Goal: Task Accomplishment & Management: Manage account settings

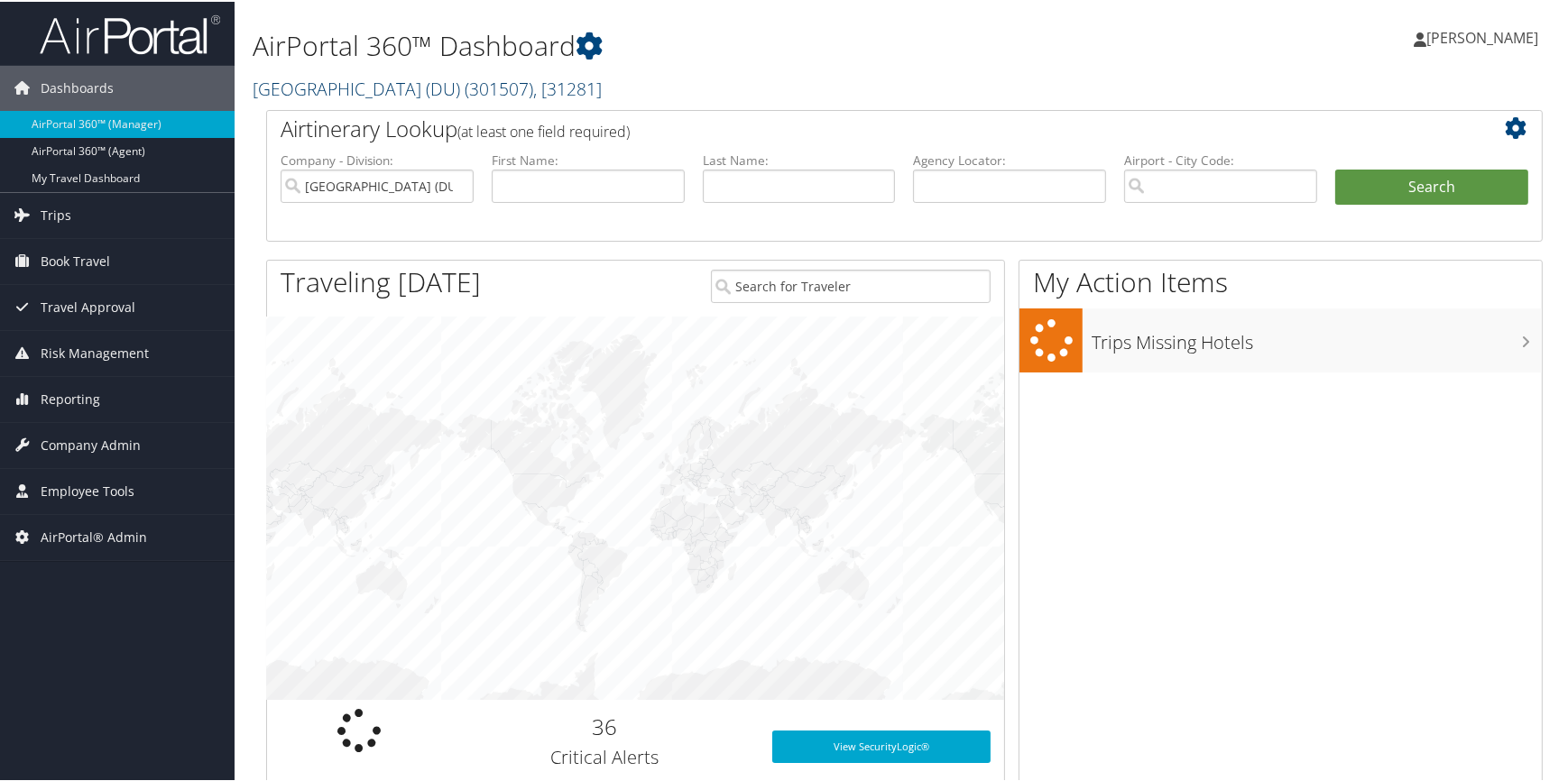
click at [399, 81] on link "University of Denver (DU) ( 301507 ) , [ 31281 ]" at bounding box center [427, 88] width 349 height 24
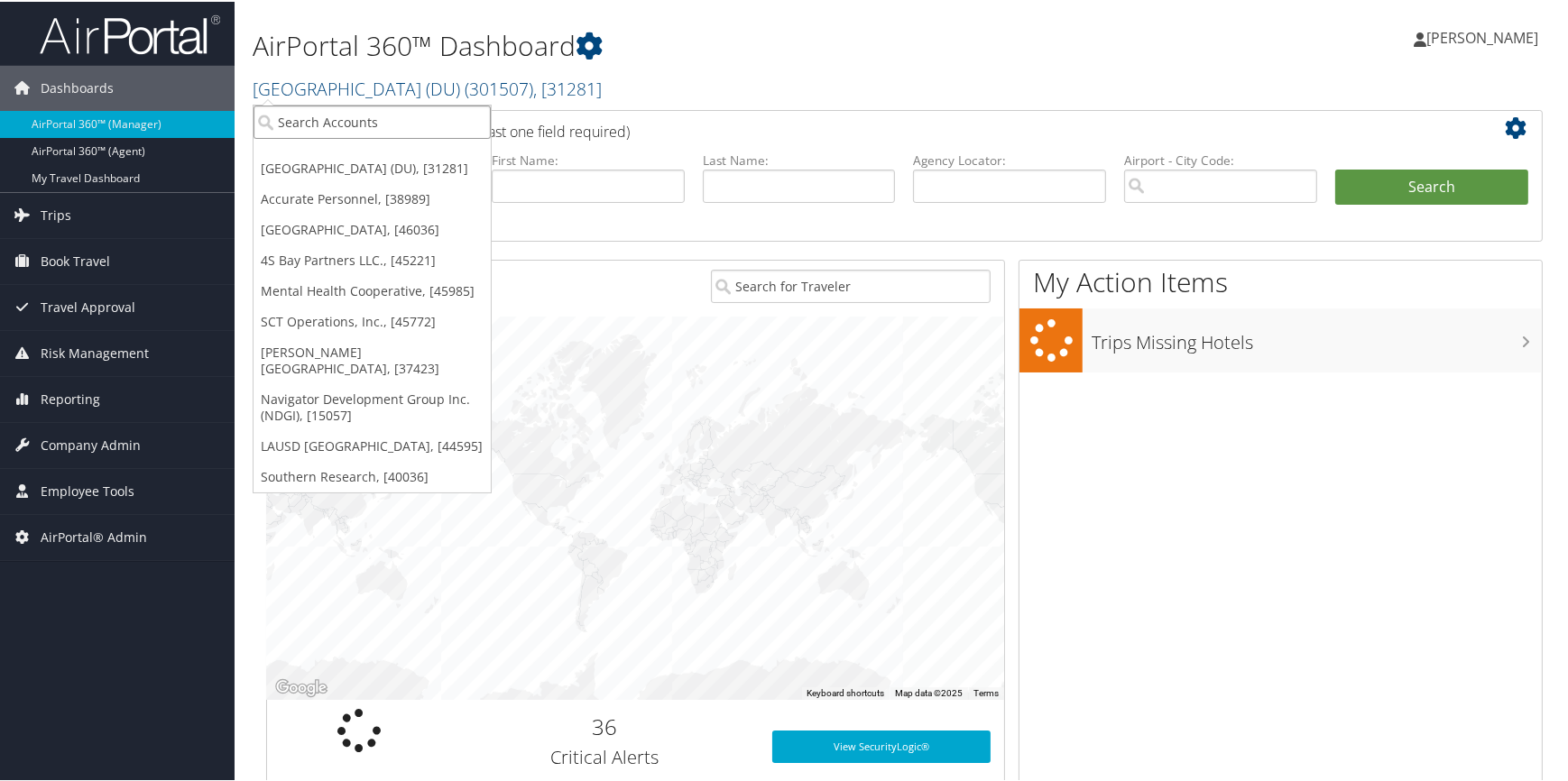
click at [379, 112] on input "search" at bounding box center [372, 120] width 237 height 33
type input "washington"
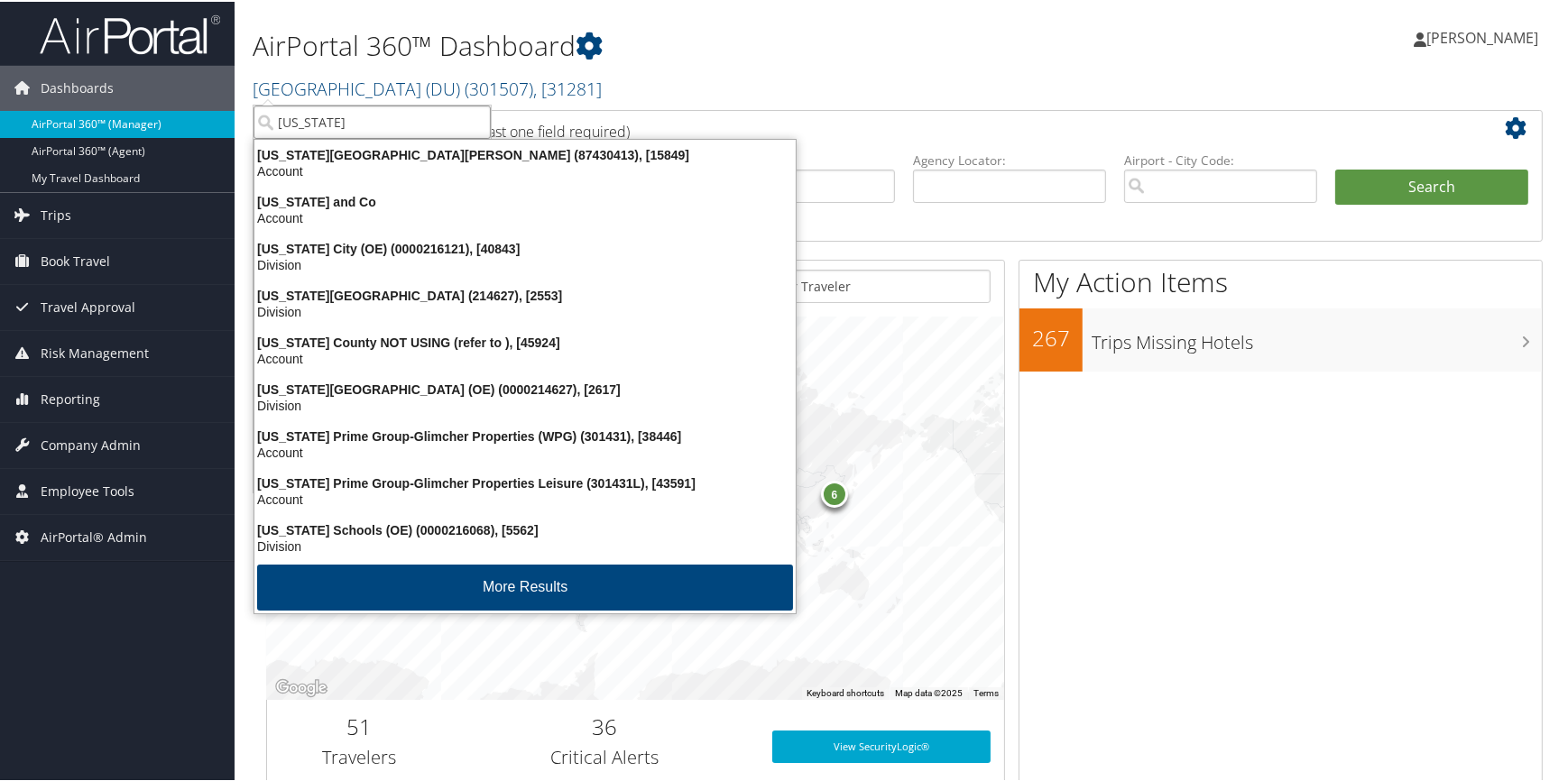
drag, startPoint x: 369, startPoint y: 121, endPoint x: 209, endPoint y: 117, distance: 160.0
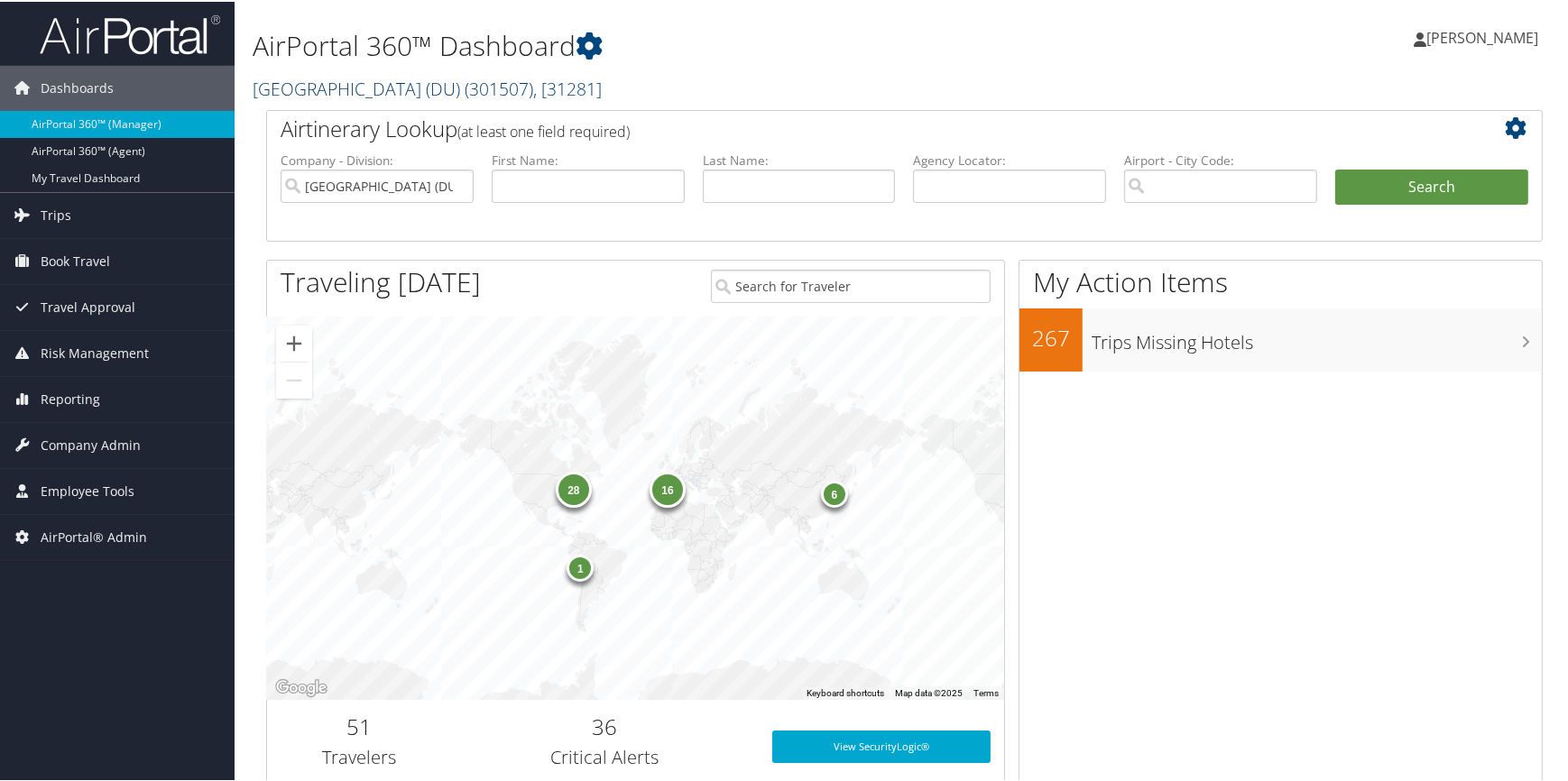
click at [331, 80] on link "University of Denver (DU) ( 301507 ) , [ 31281 ]" at bounding box center [427, 88] width 349 height 24
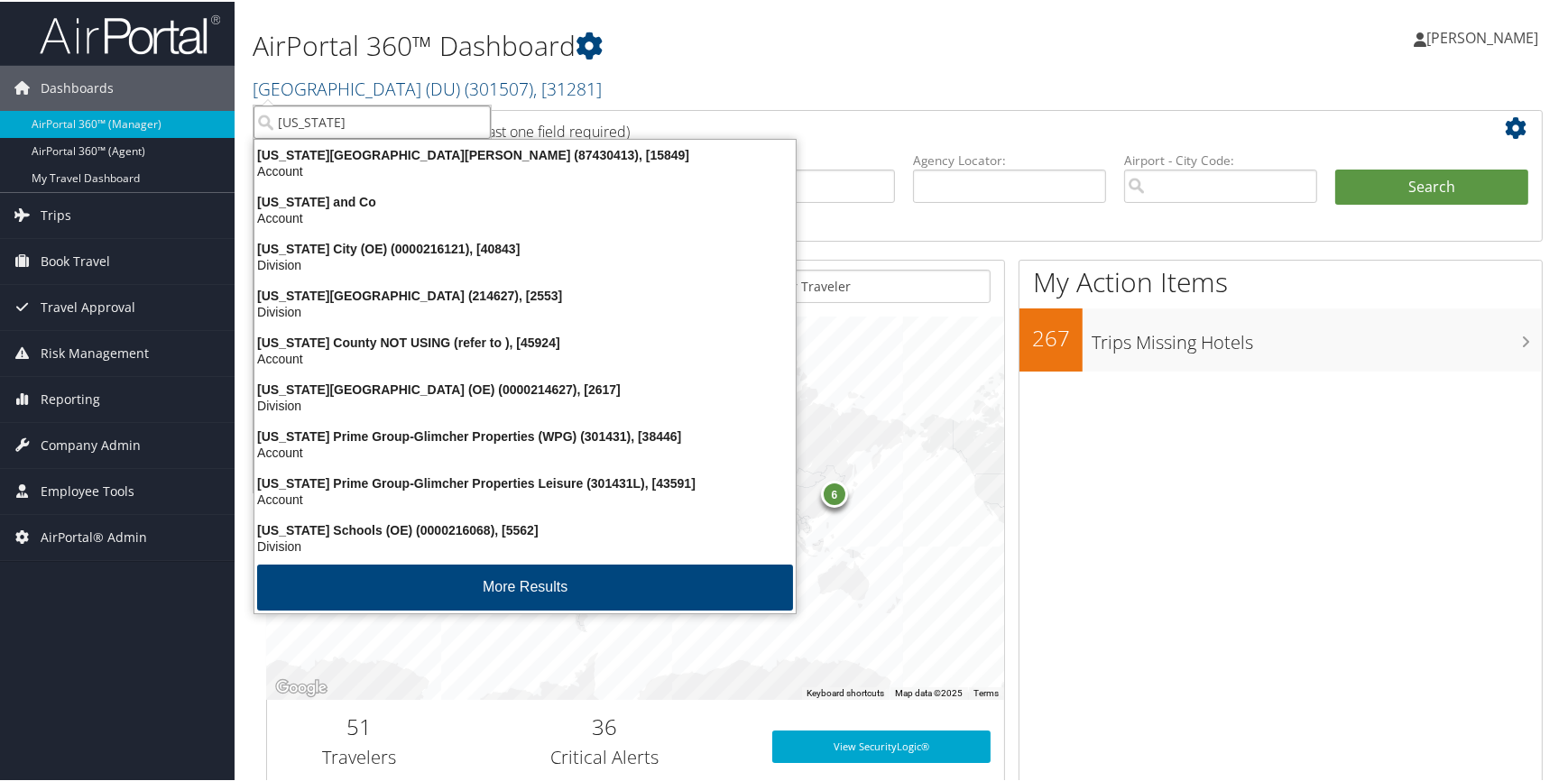
click at [331, 123] on input "washington" at bounding box center [372, 120] width 237 height 33
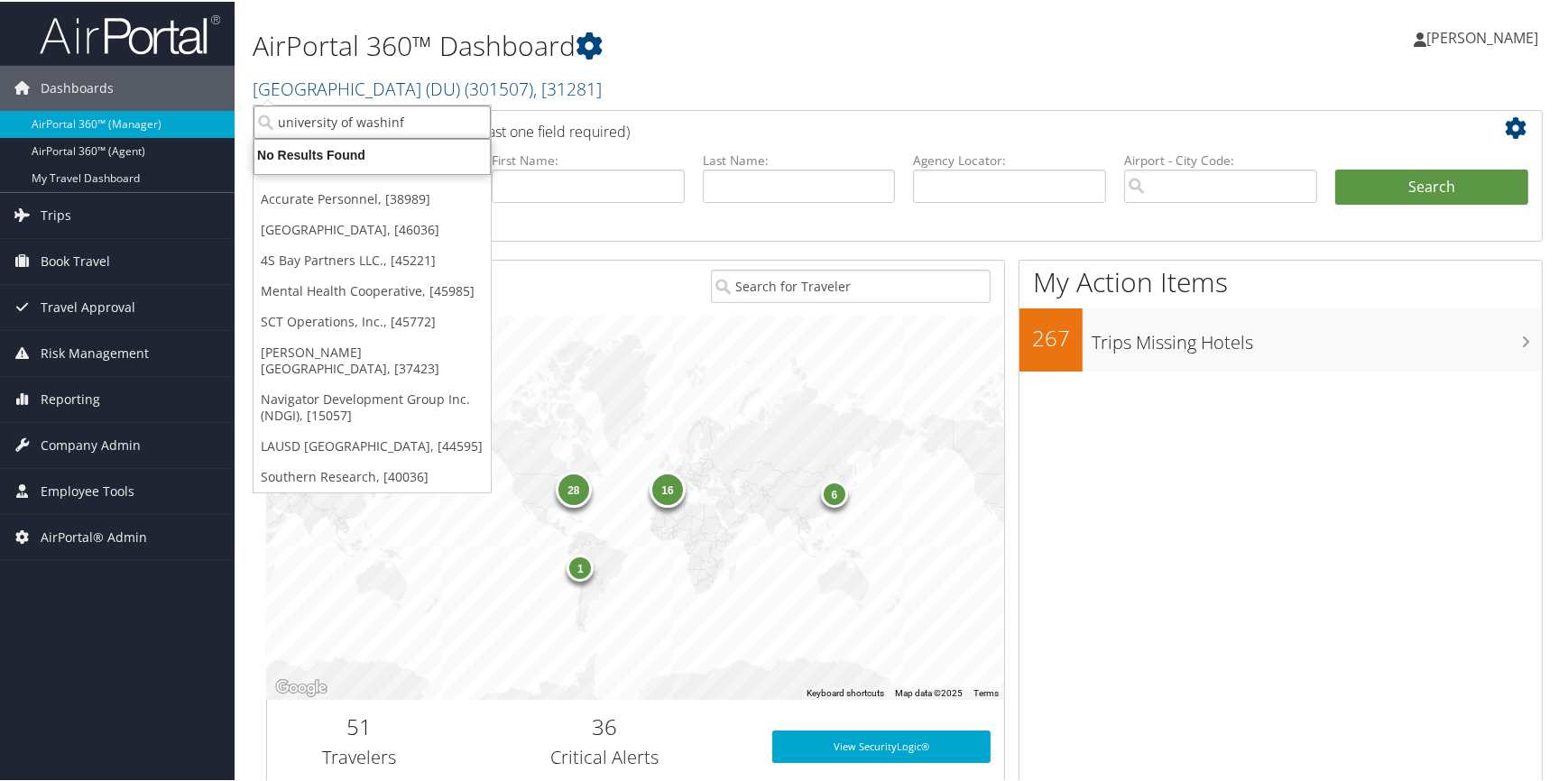
type input "university of washin"
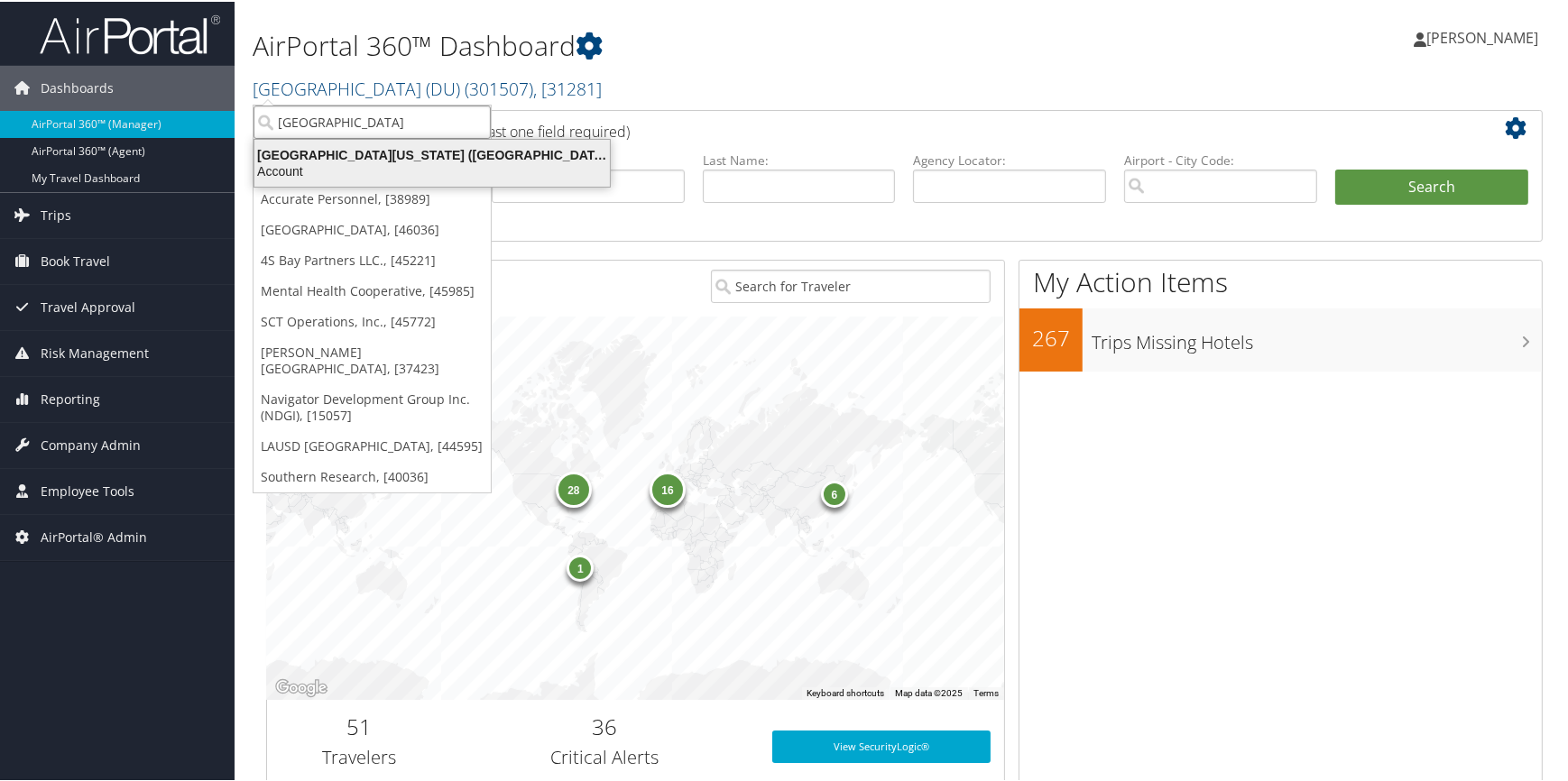
click at [418, 152] on div "University of Washington (UW) (7883), [13433]" at bounding box center [432, 152] width 377 height 16
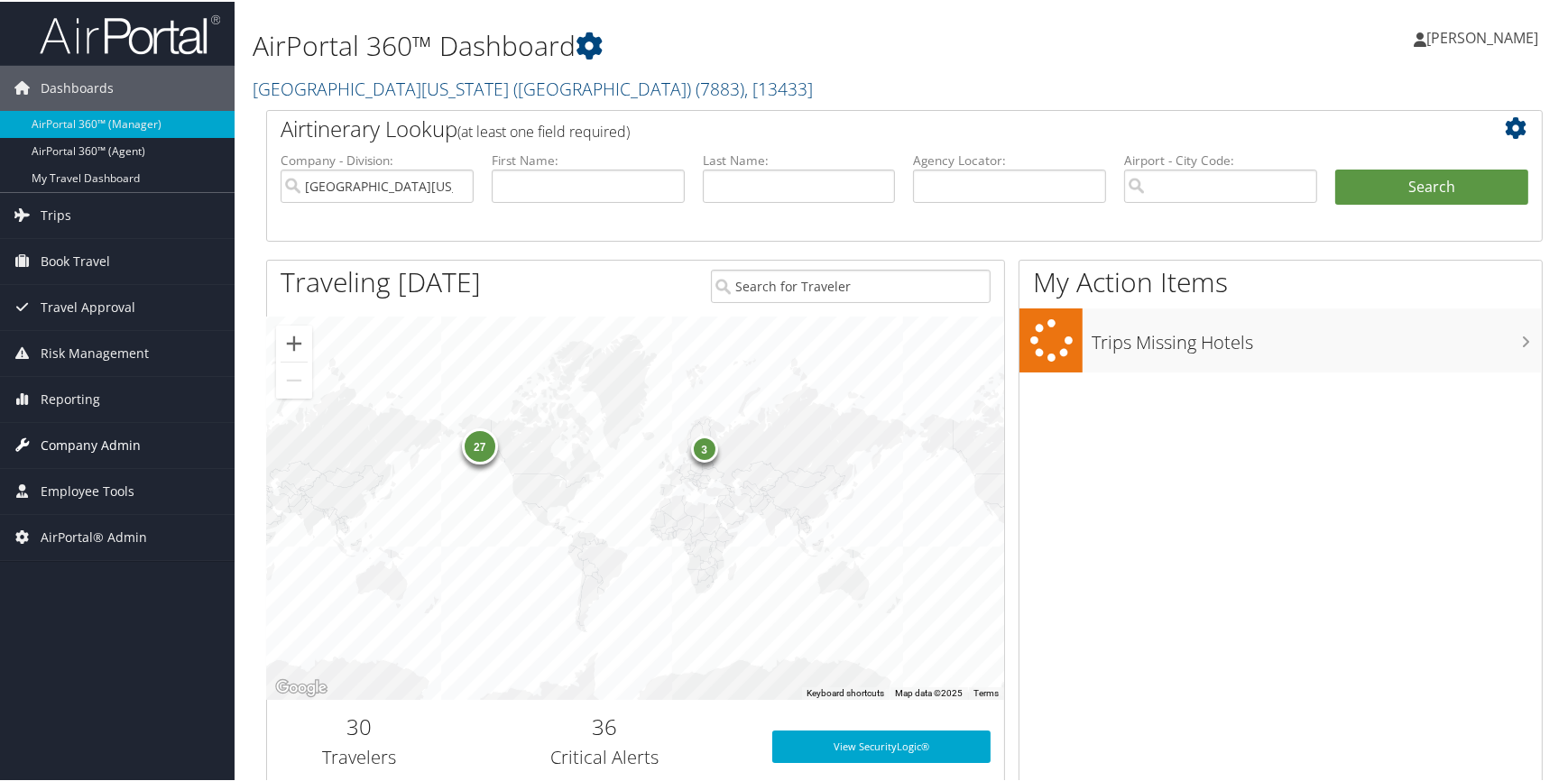
click at [115, 448] on span "Company Admin" at bounding box center [90, 444] width 100 height 45
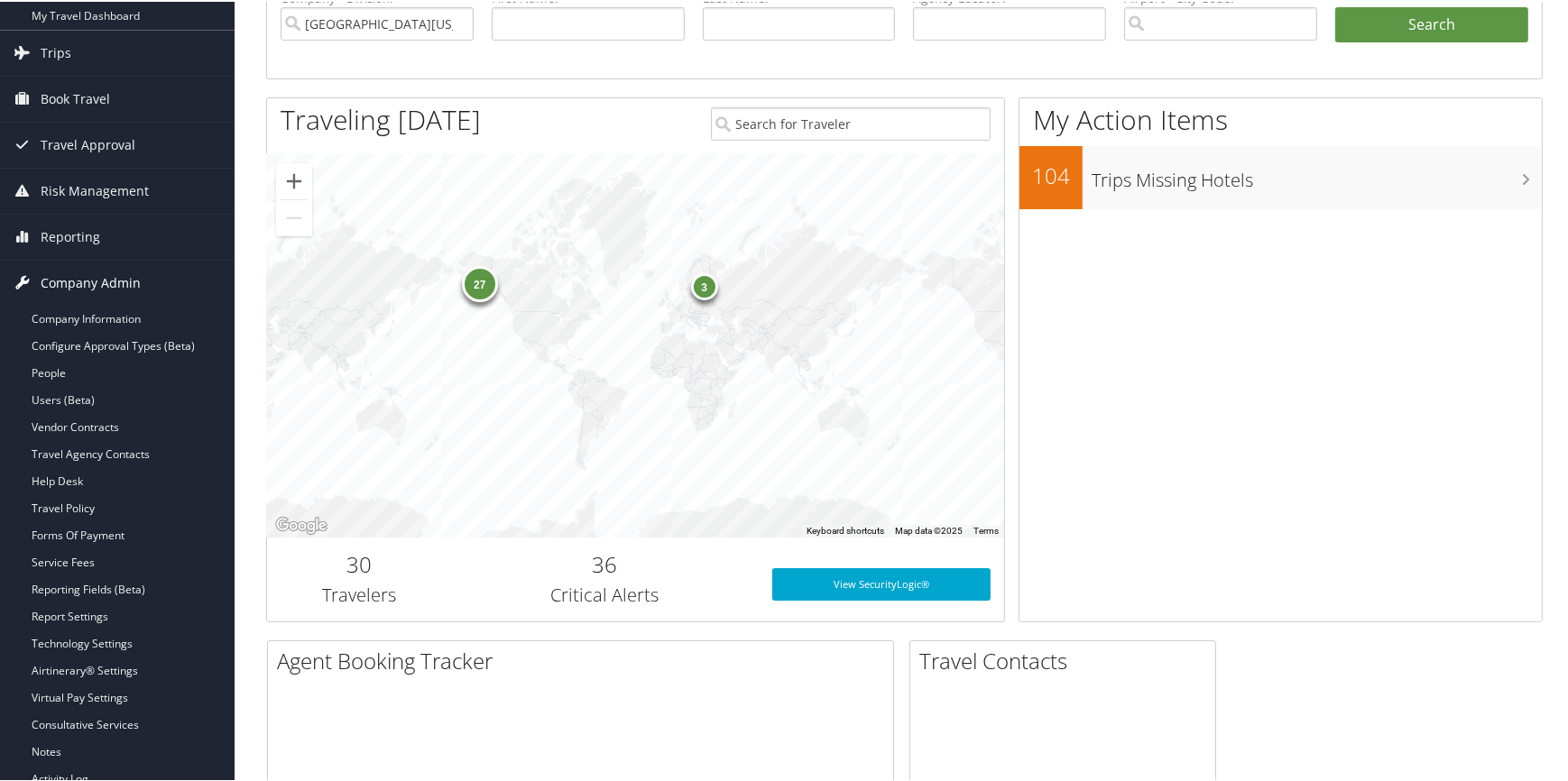
scroll to position [164, 0]
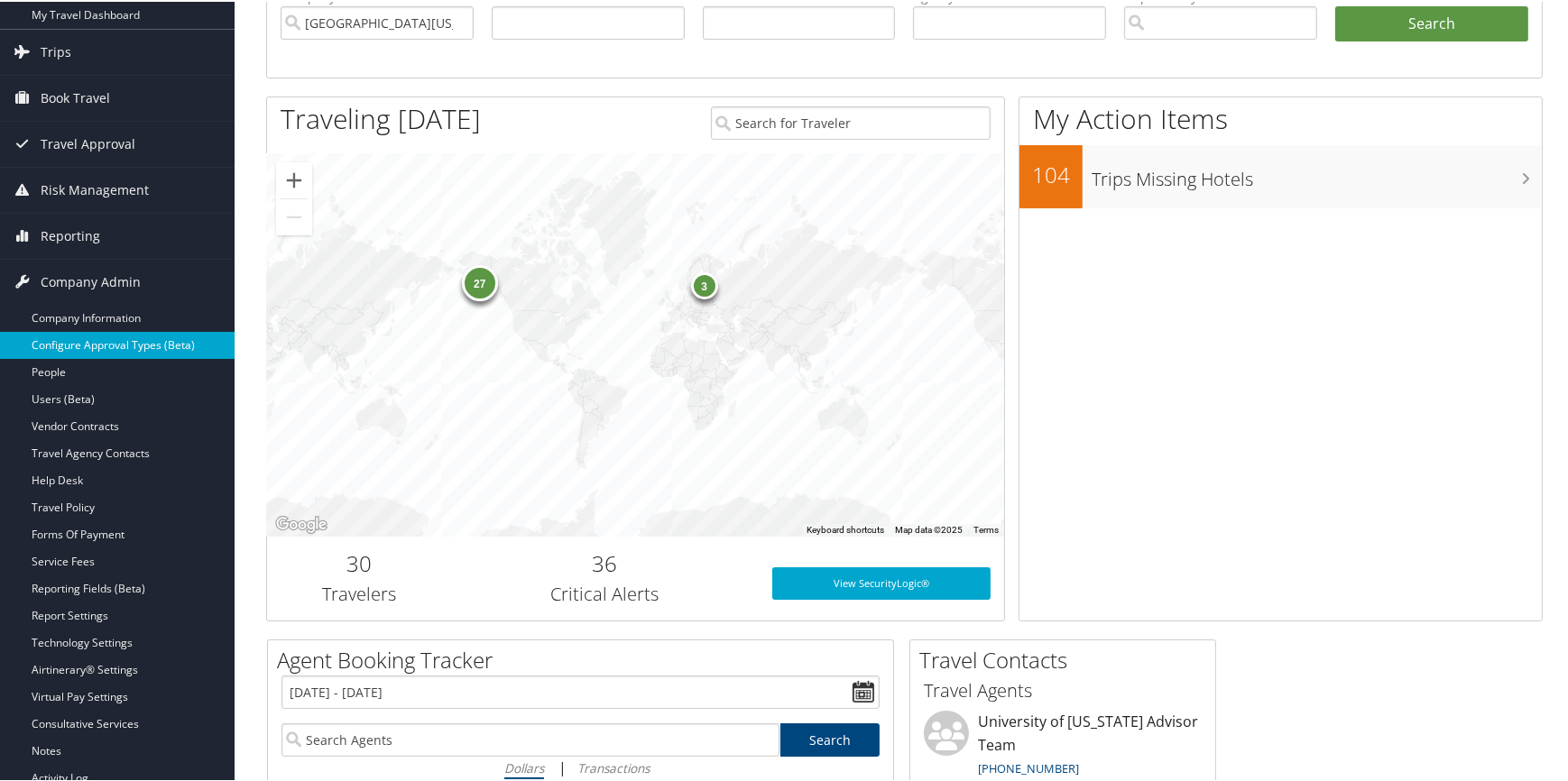
click at [118, 351] on link "Configure Approval Types (Beta)" at bounding box center [117, 343] width 234 height 27
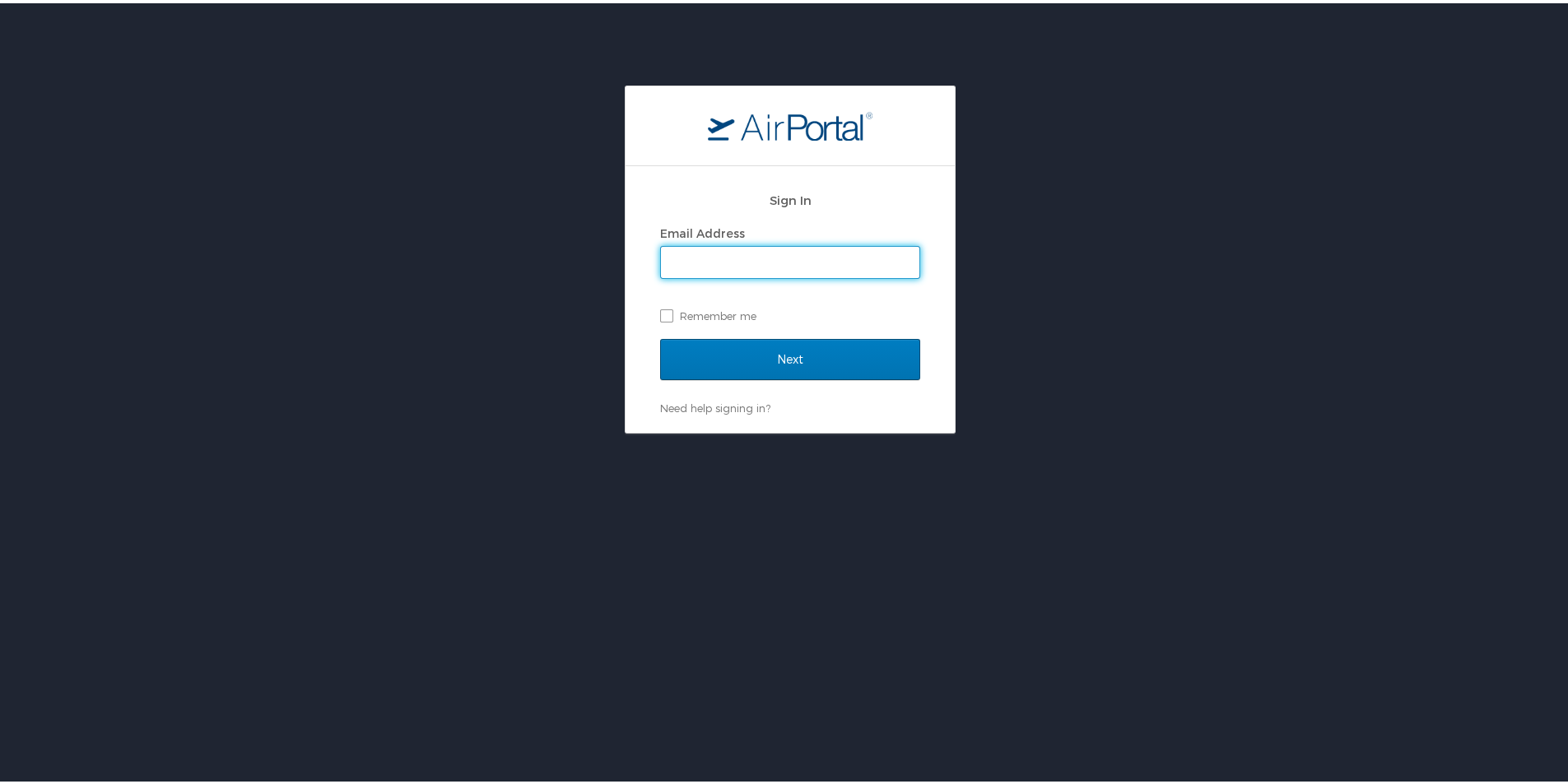
type input "brandilyn.turner@cbtravel.com"
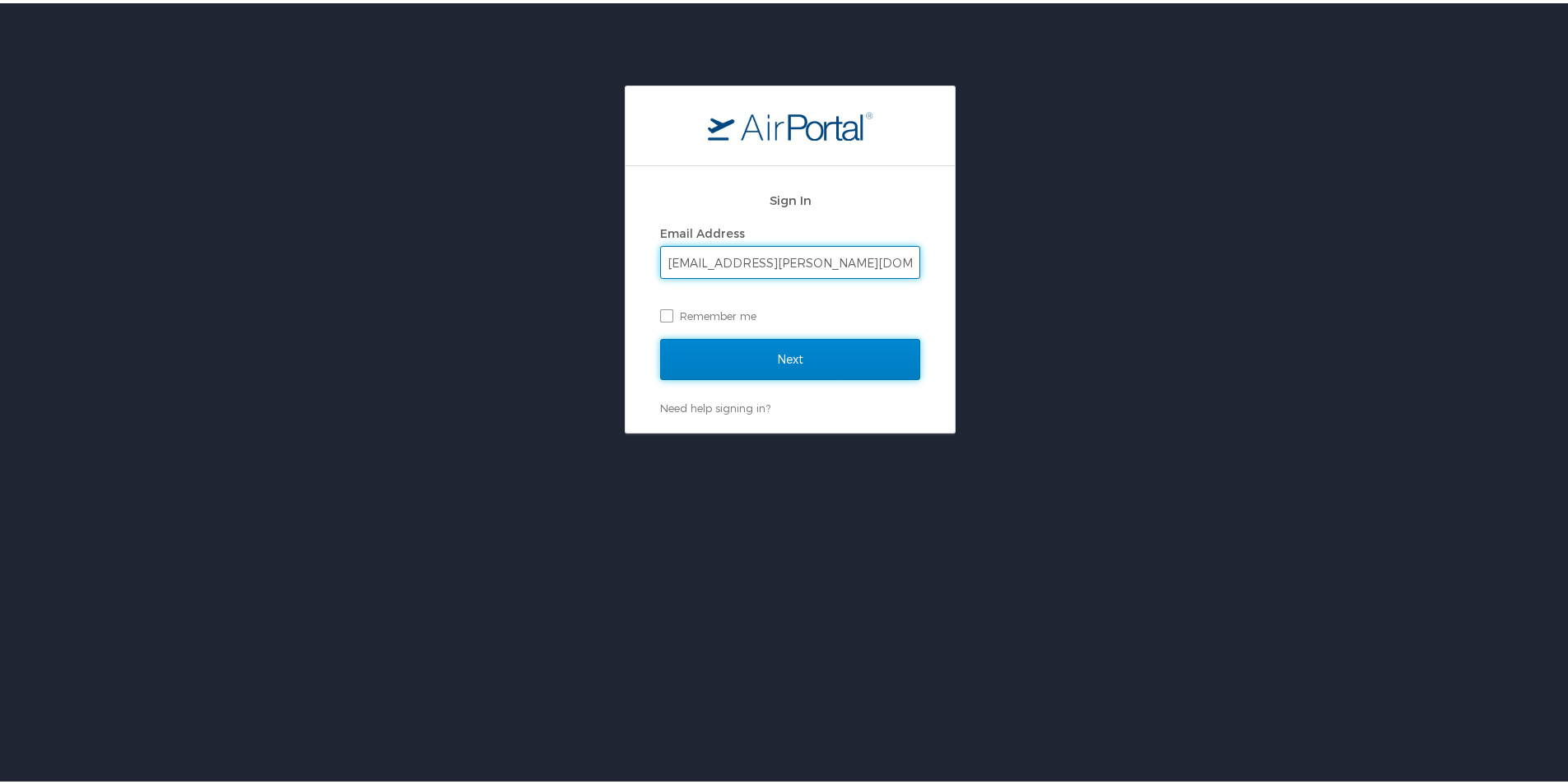
click at [683, 343] on input "Next" at bounding box center [790, 356] width 260 height 41
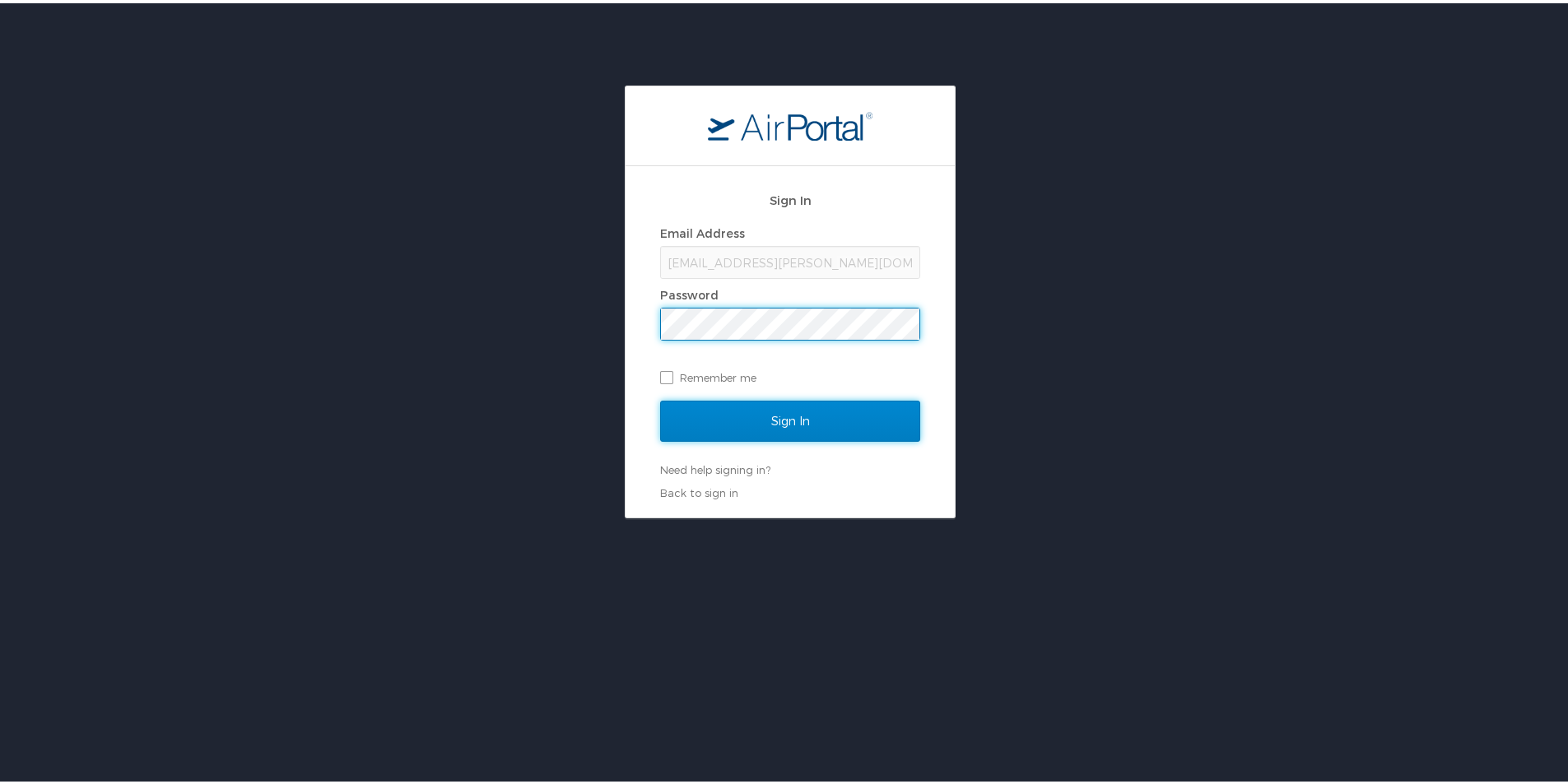
click at [718, 409] on input "Sign In" at bounding box center [790, 418] width 260 height 41
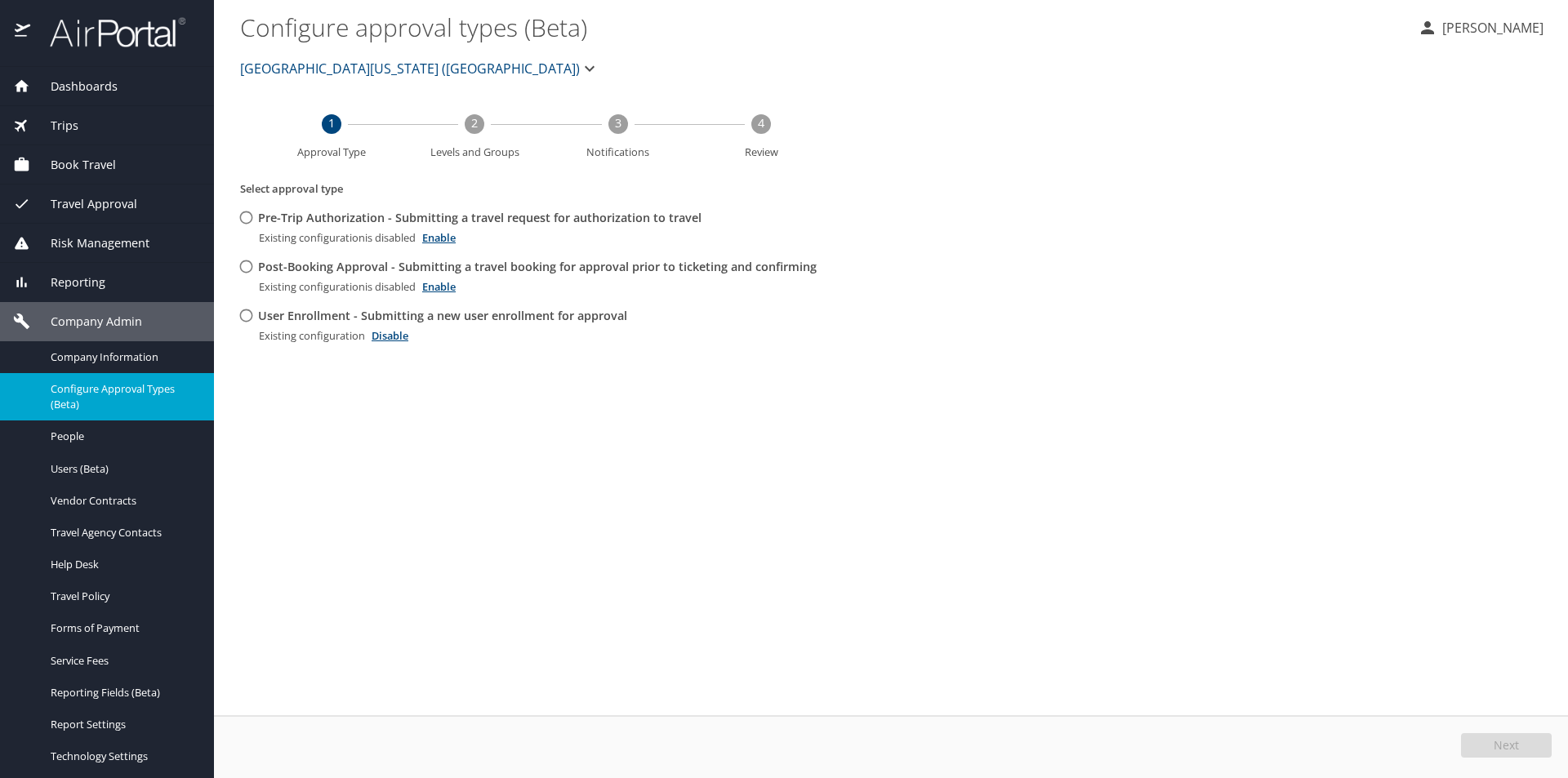
click at [249, 317] on input "User Enrollment - Submitting a new user enrollment for approval" at bounding box center [245, 315] width 30 height 30
radio input "true"
click at [1519, 751] on span "Edit" at bounding box center [1508, 745] width 21 height 11
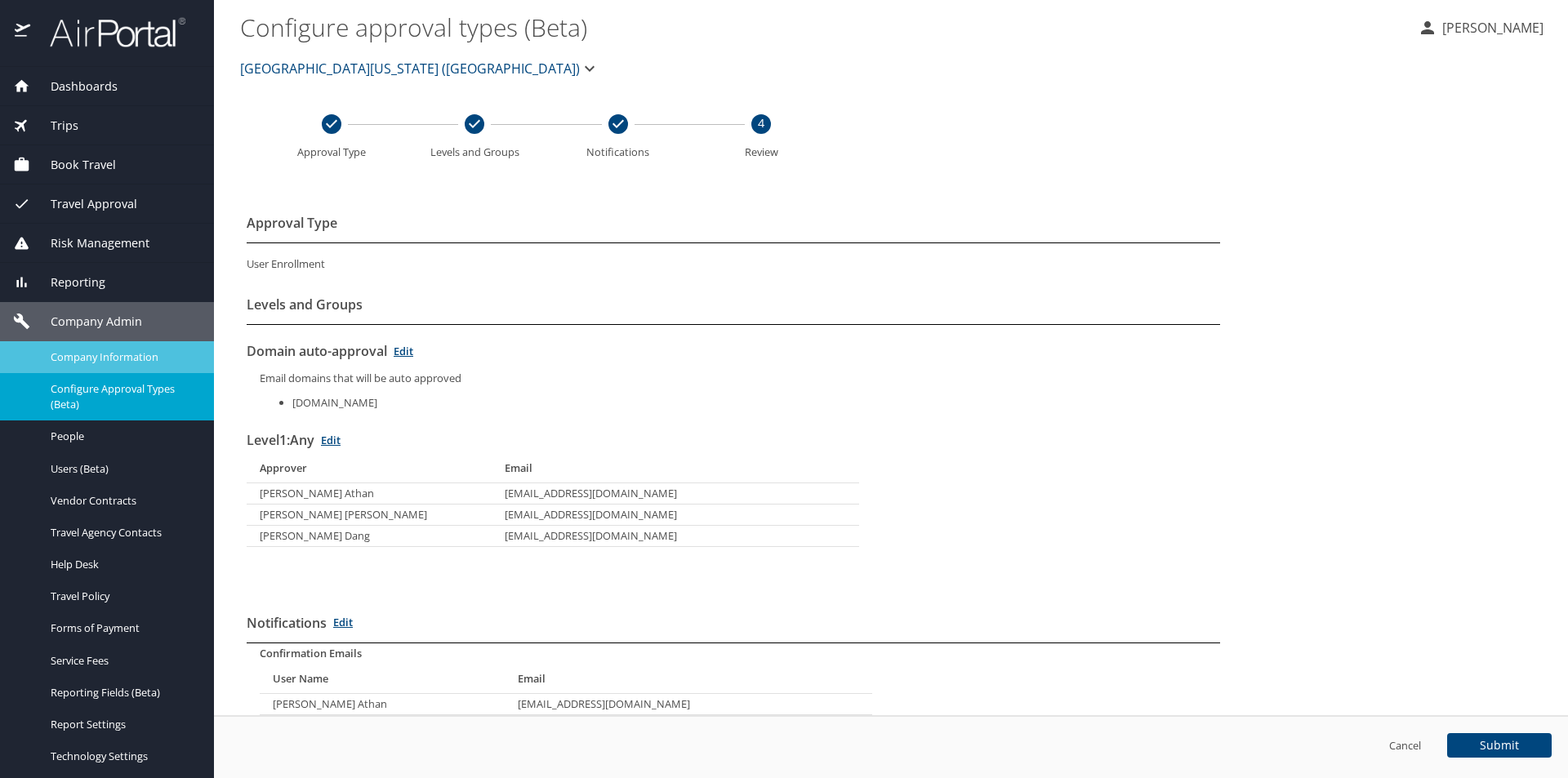
click at [129, 358] on span "Company Information" at bounding box center [122, 357] width 144 height 15
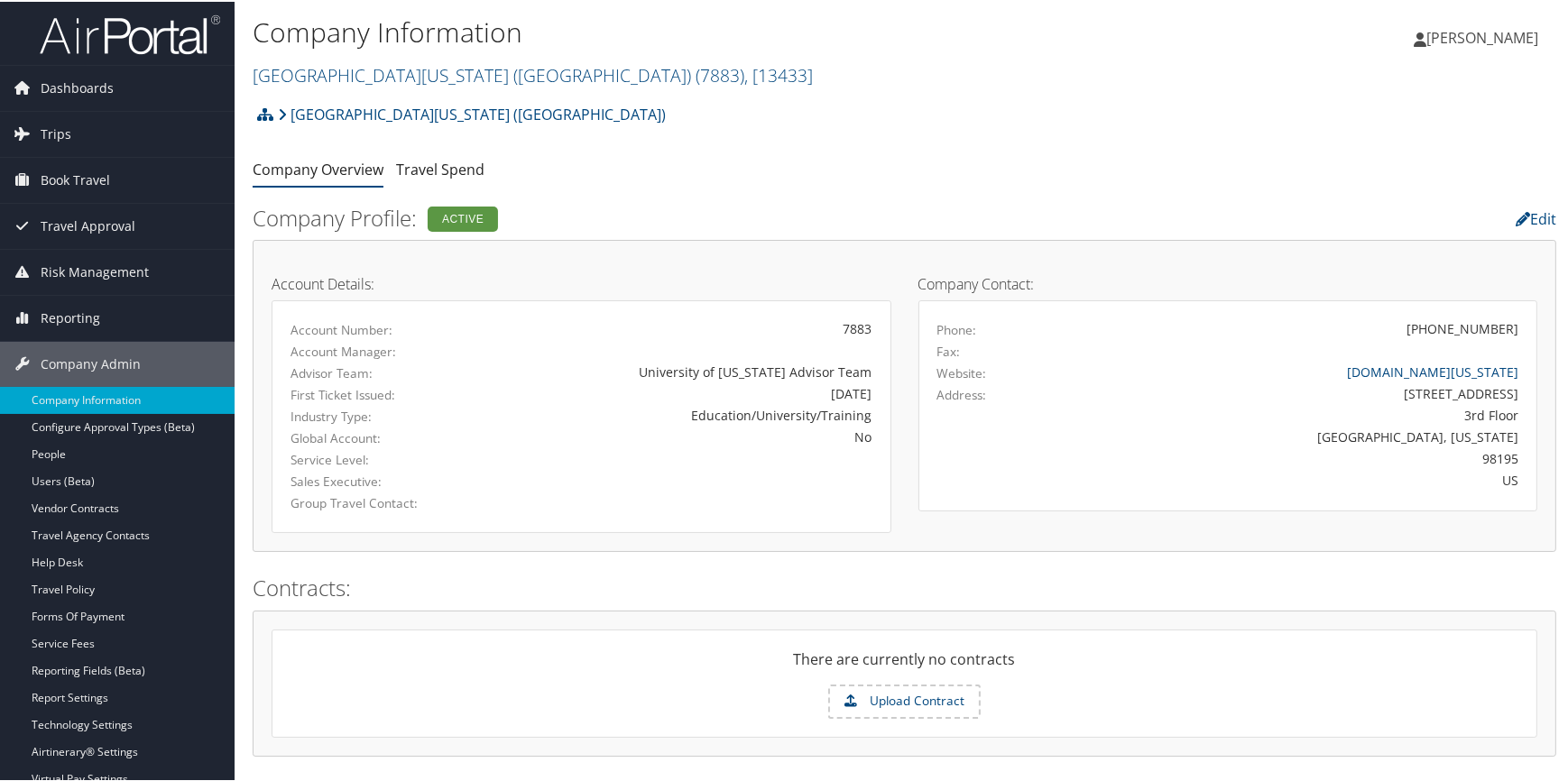
click at [418, 70] on link "University of Washington (UW) ( 7883 ) , [ 13433 ]" at bounding box center [533, 73] width 561 height 24
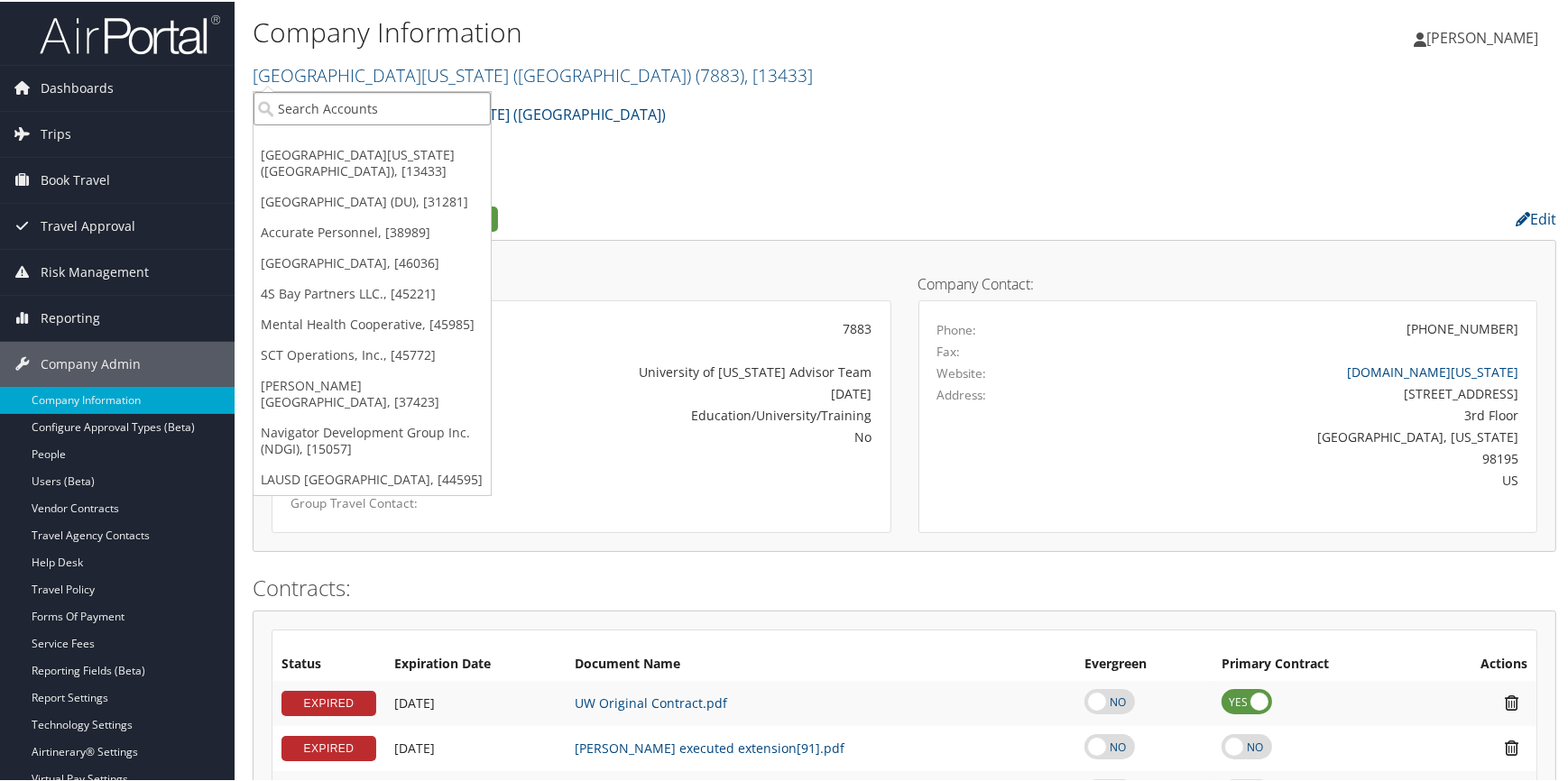
click at [370, 109] on input "search" at bounding box center [372, 106] width 237 height 33
type input "clerkship"
click at [387, 148] on div "Division" at bounding box center [411, 155] width 336 height 16
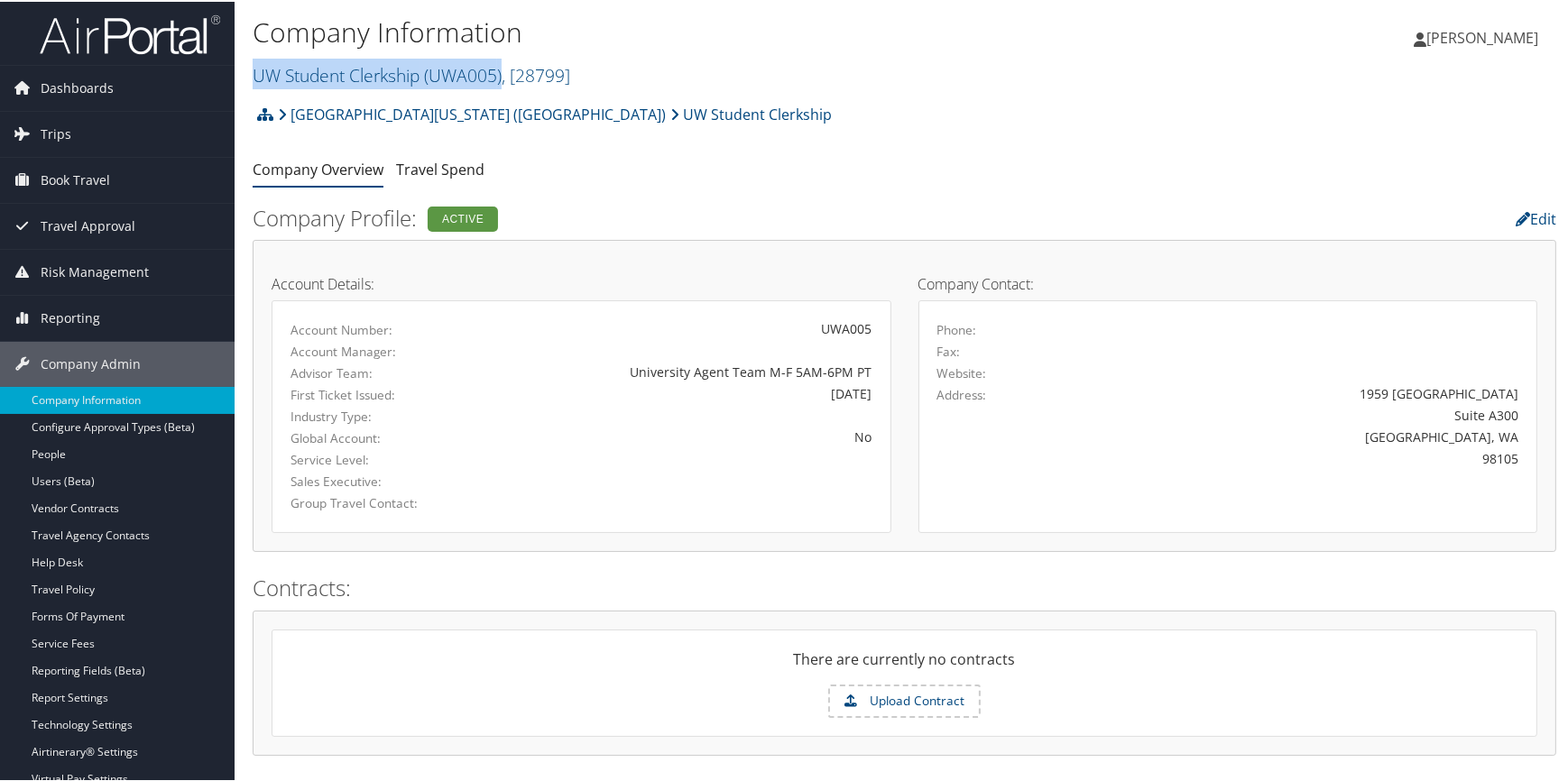
drag, startPoint x: 503, startPoint y: 77, endPoint x: 244, endPoint y: 89, distance: 259.3
click at [244, 89] on div "Company Information UW Student Clerkship ( UWA005 ) , [ 28799 ] UW Student Cler…" at bounding box center [904, 47] width 1339 height 95
copy link "UW Student Clerkship ( UWA005 )"
click at [150, 422] on link "Configure Approval Types (Beta)" at bounding box center [117, 425] width 234 height 27
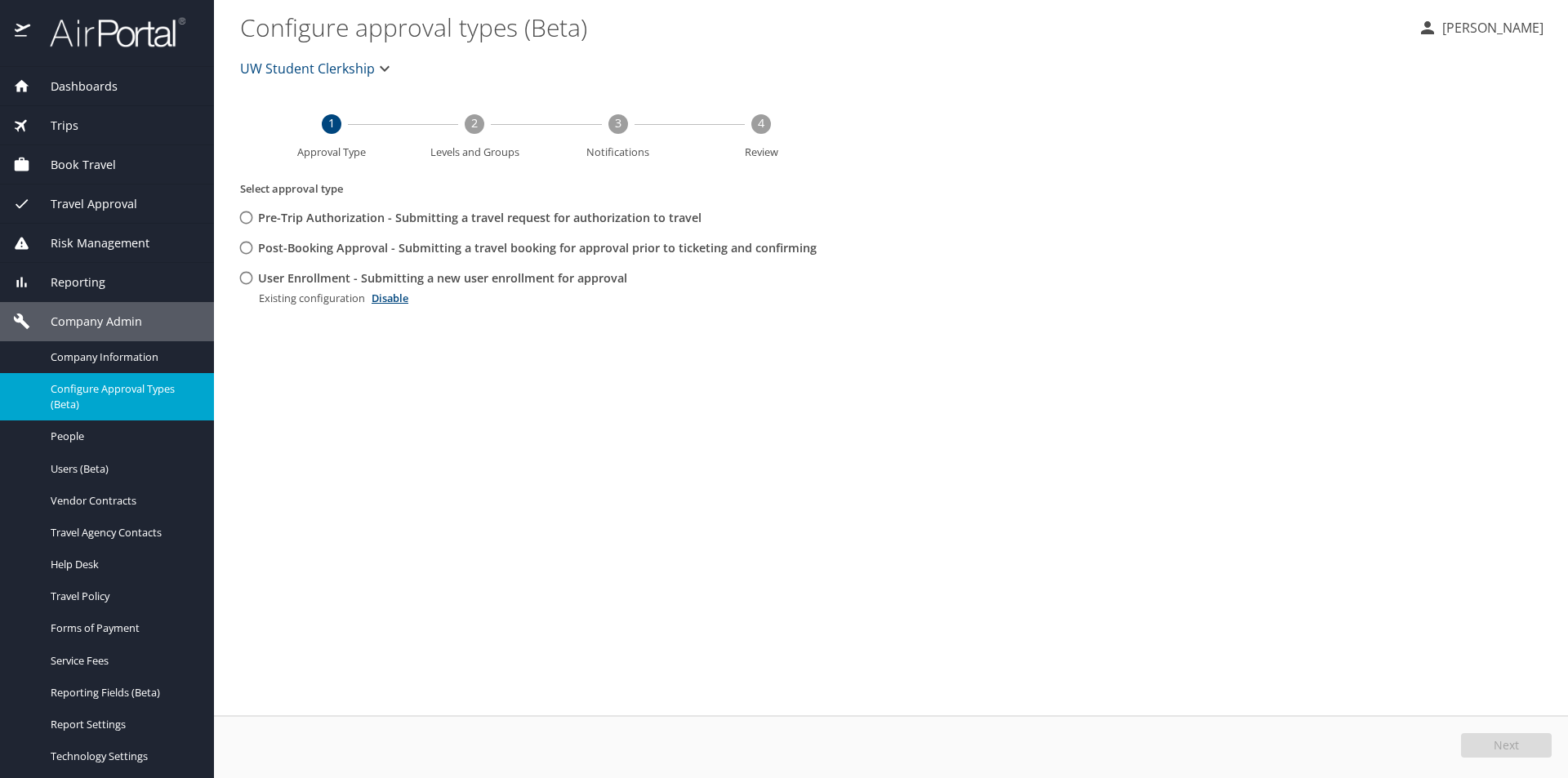
click at [244, 276] on input "User Enrollment - Submitting a new user enrollment for approval" at bounding box center [245, 277] width 30 height 30
radio input "true"
click at [1531, 741] on button "Edit" at bounding box center [1508, 745] width 87 height 25
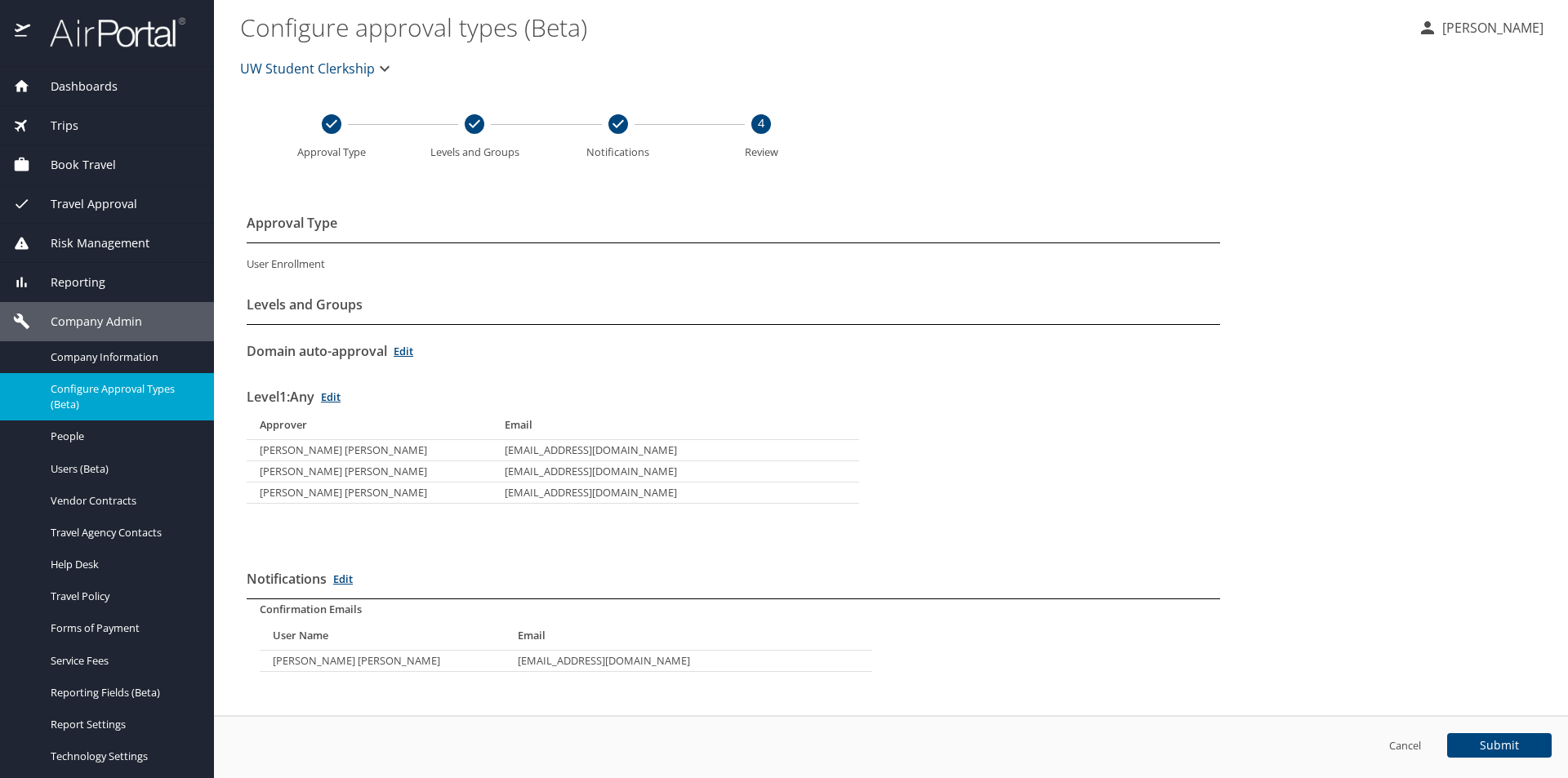
click at [337, 395] on link "Edit" at bounding box center [330, 396] width 20 height 14
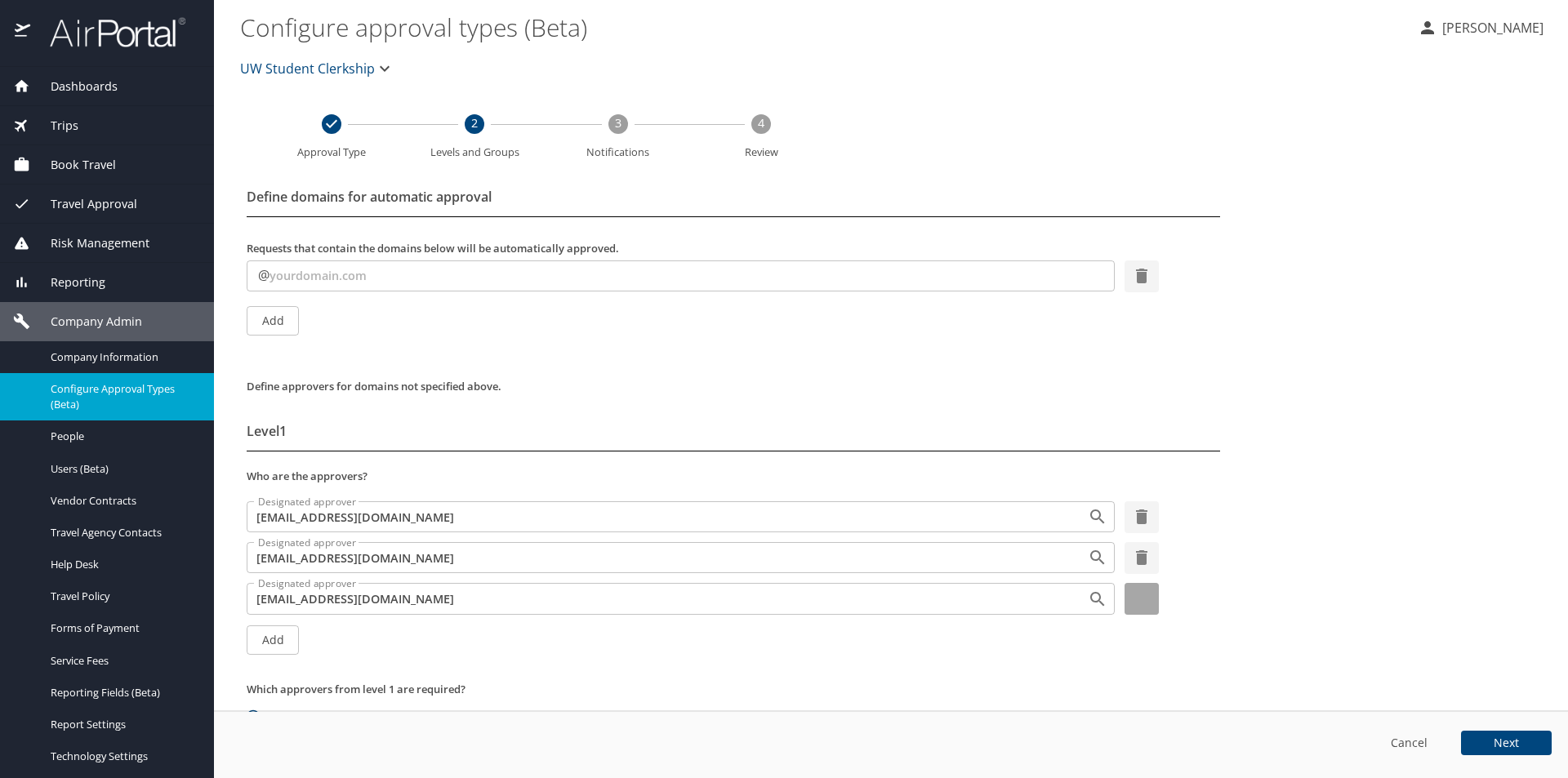
click at [1132, 594] on icon "button" at bounding box center [1141, 598] width 20 height 20
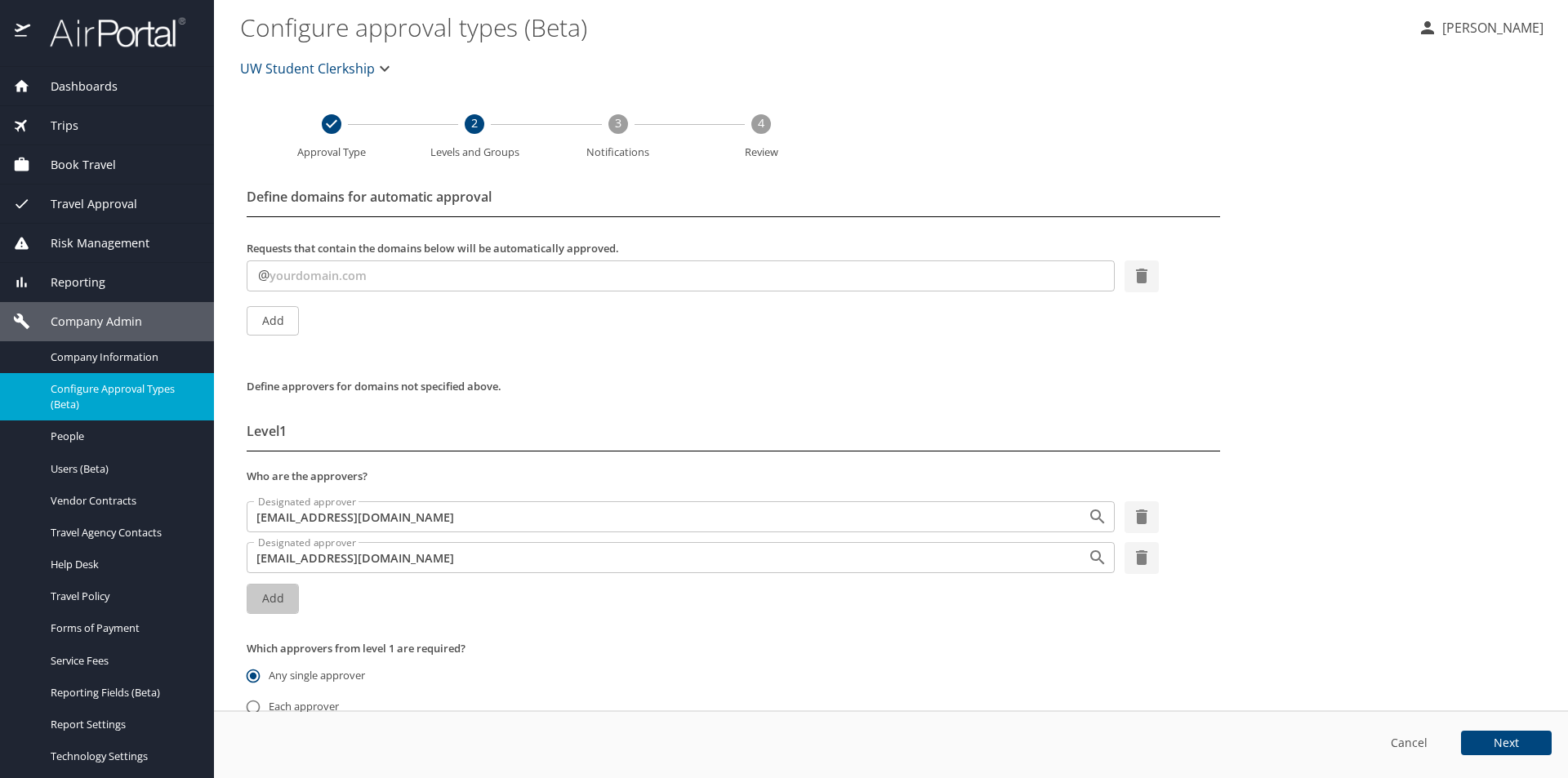
click at [268, 594] on span "Add" at bounding box center [273, 598] width 26 height 20
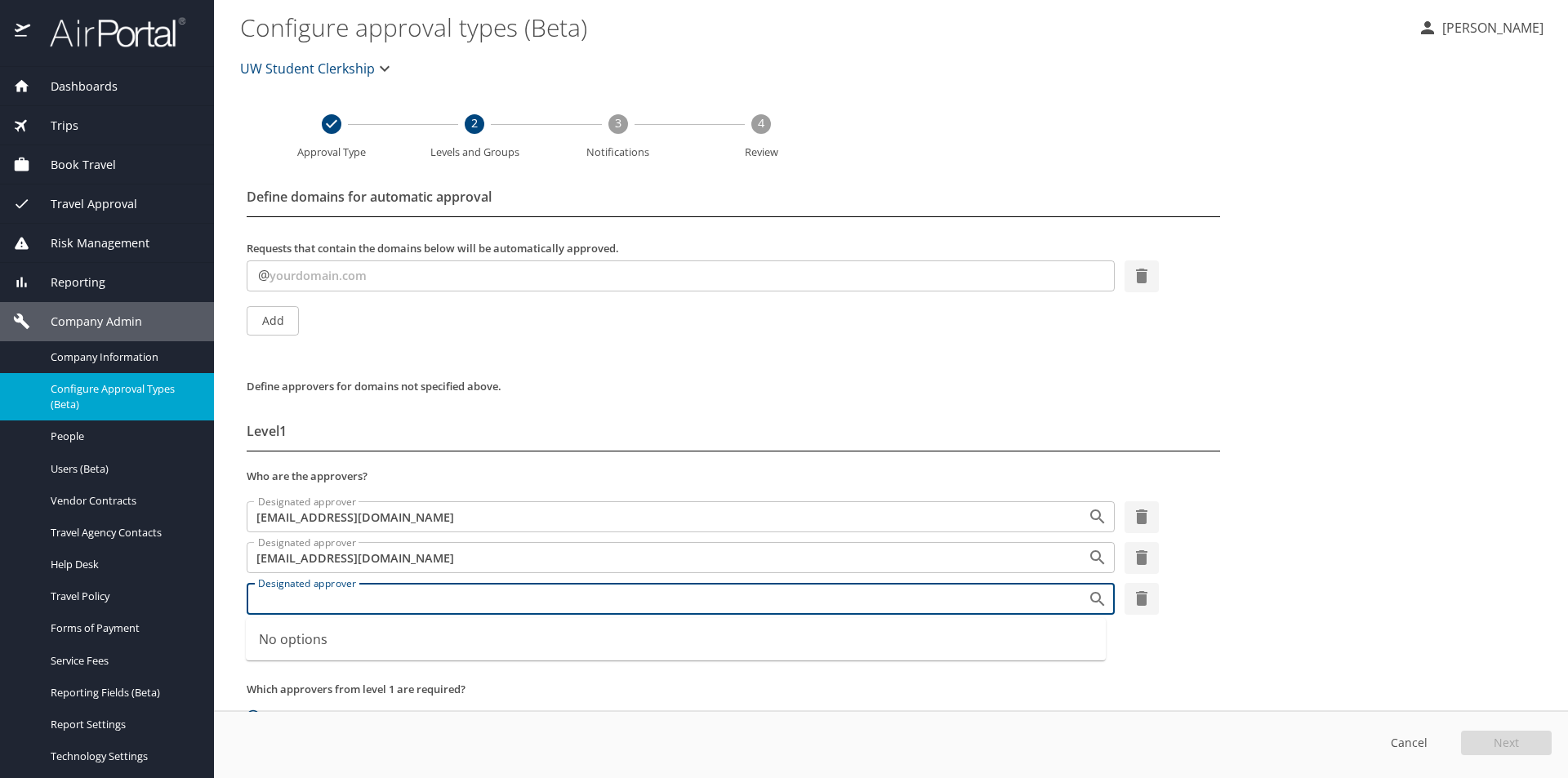
click at [268, 597] on input "Designated approver" at bounding box center [656, 598] width 810 height 21
paste input "UW Student Clerkship (UWA005)"
type input "UW Student Clerkship (UWA005)"
drag, startPoint x: 461, startPoint y: 596, endPoint x: 257, endPoint y: 604, distance: 204.2
click at [257, 604] on input "UW Student Clerkship (UWA005)" at bounding box center [656, 598] width 810 height 21
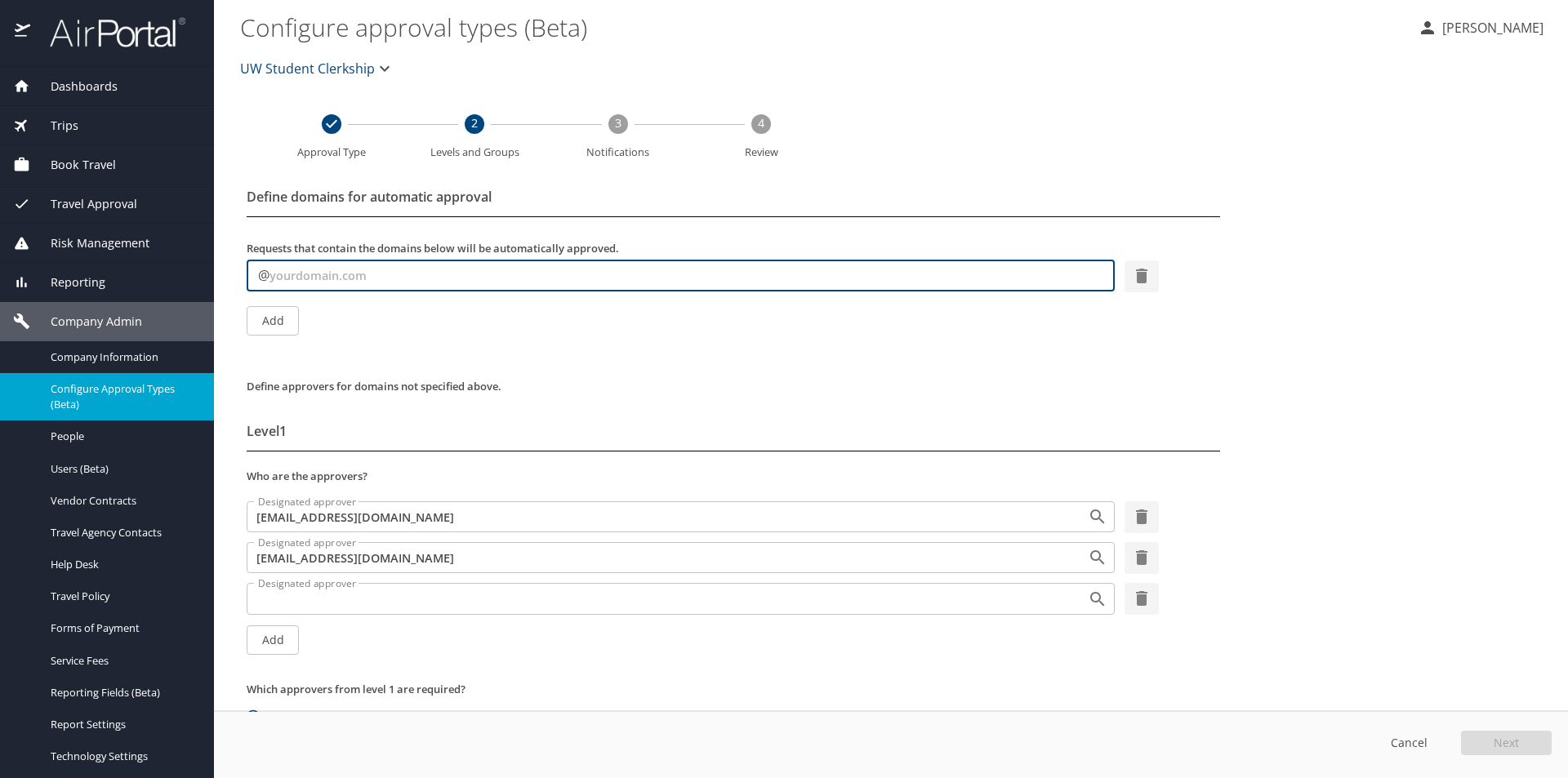
click at [299, 269] on input "text" at bounding box center [692, 276] width 846 height 31
click at [284, 630] on span "Add" at bounding box center [273, 640] width 26 height 20
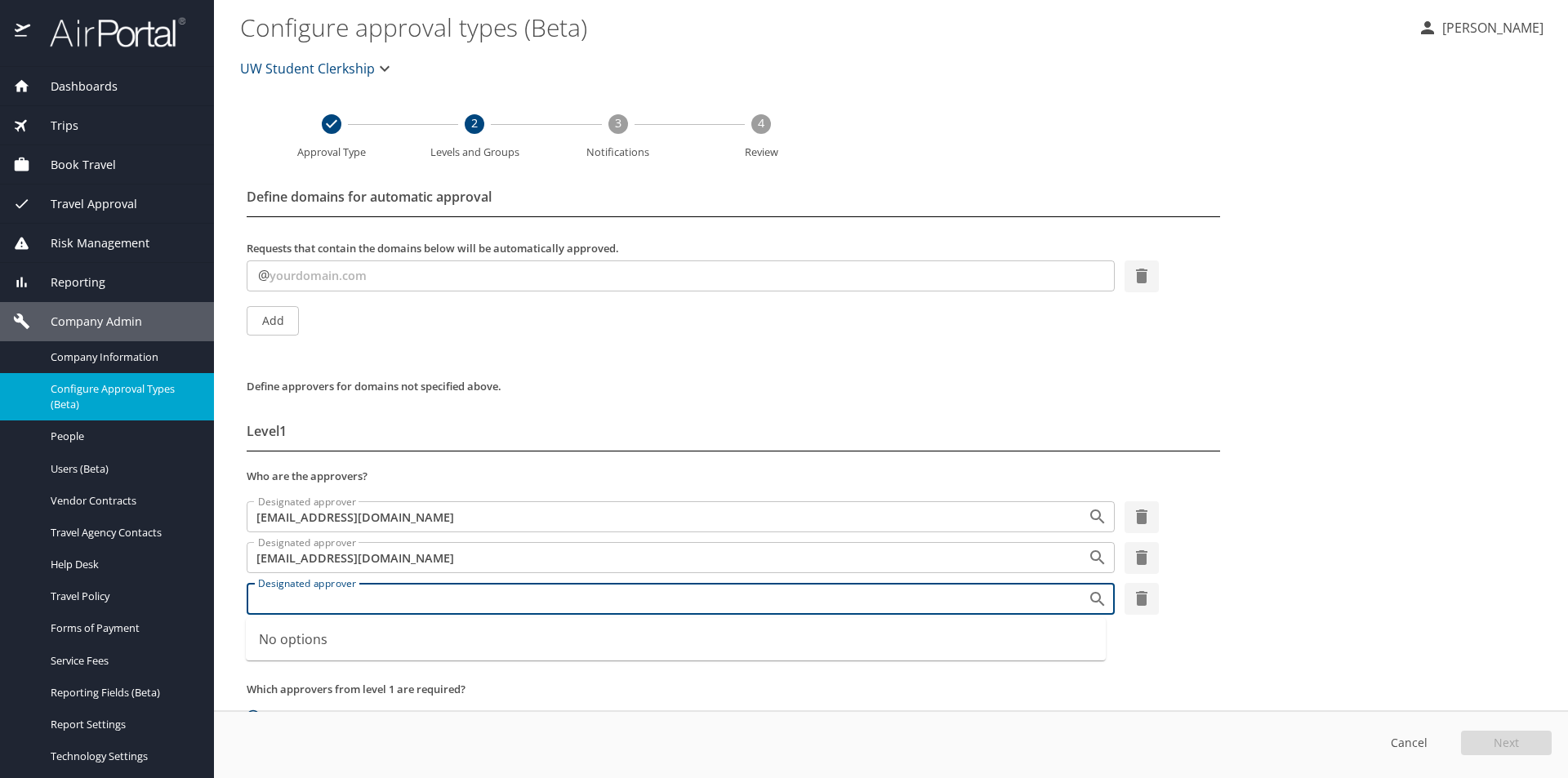
click at [293, 594] on input "Designated approver" at bounding box center [656, 598] width 810 height 21
paste input "miranda2@uw.edu"
type input "miranda2@uw.edu"
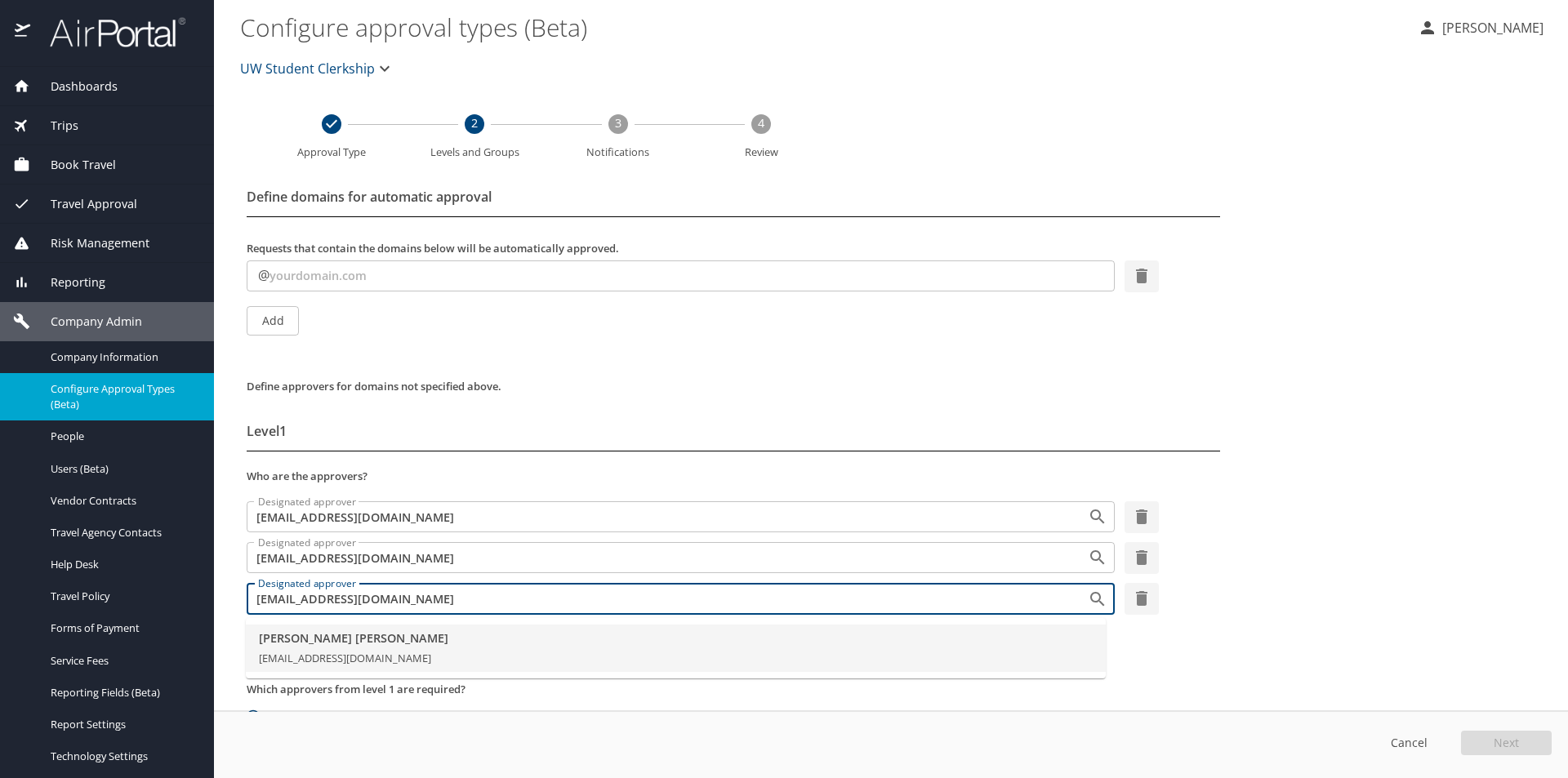
click at [467, 654] on li "Miranda Olsen miranda2@uw.edu" at bounding box center [676, 649] width 860 height 48
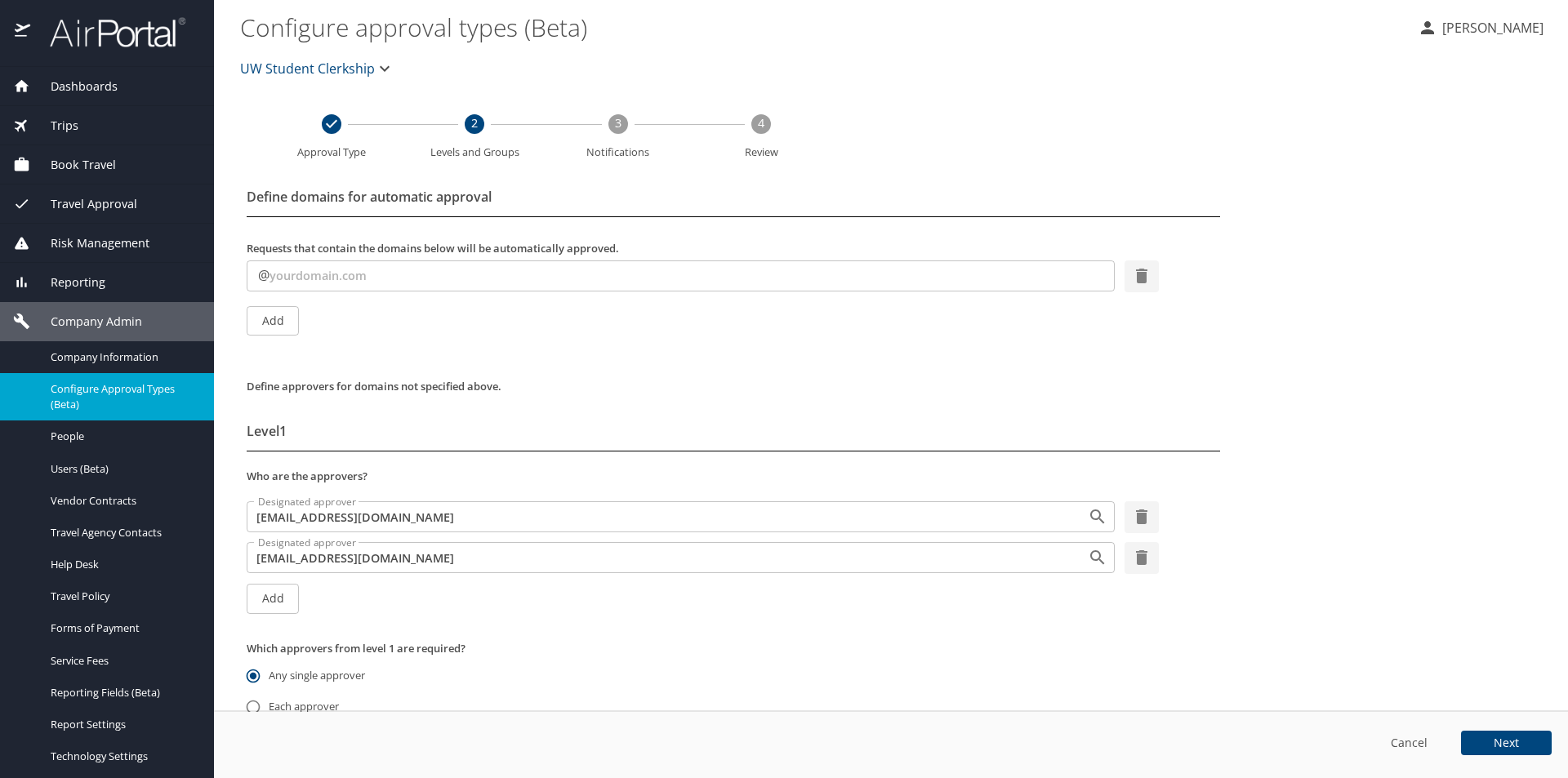
click at [1414, 746] on span "Cancel" at bounding box center [1409, 743] width 39 height 20
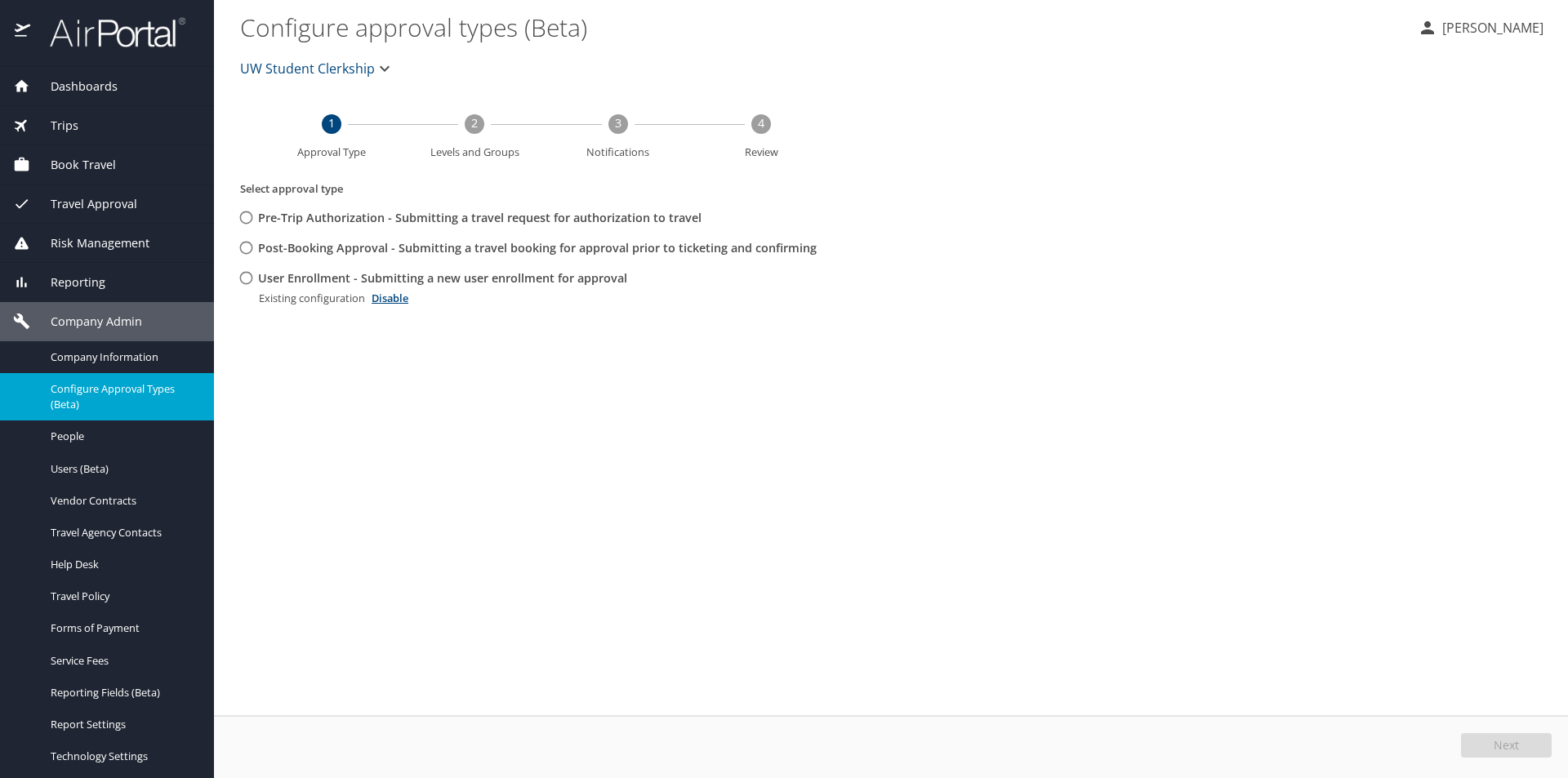
click at [250, 280] on input "User Enrollment - Submitting a new user enrollment for approval" at bounding box center [245, 277] width 30 height 30
radio input "true"
click at [1502, 748] on span "Edit" at bounding box center [1508, 745] width 21 height 11
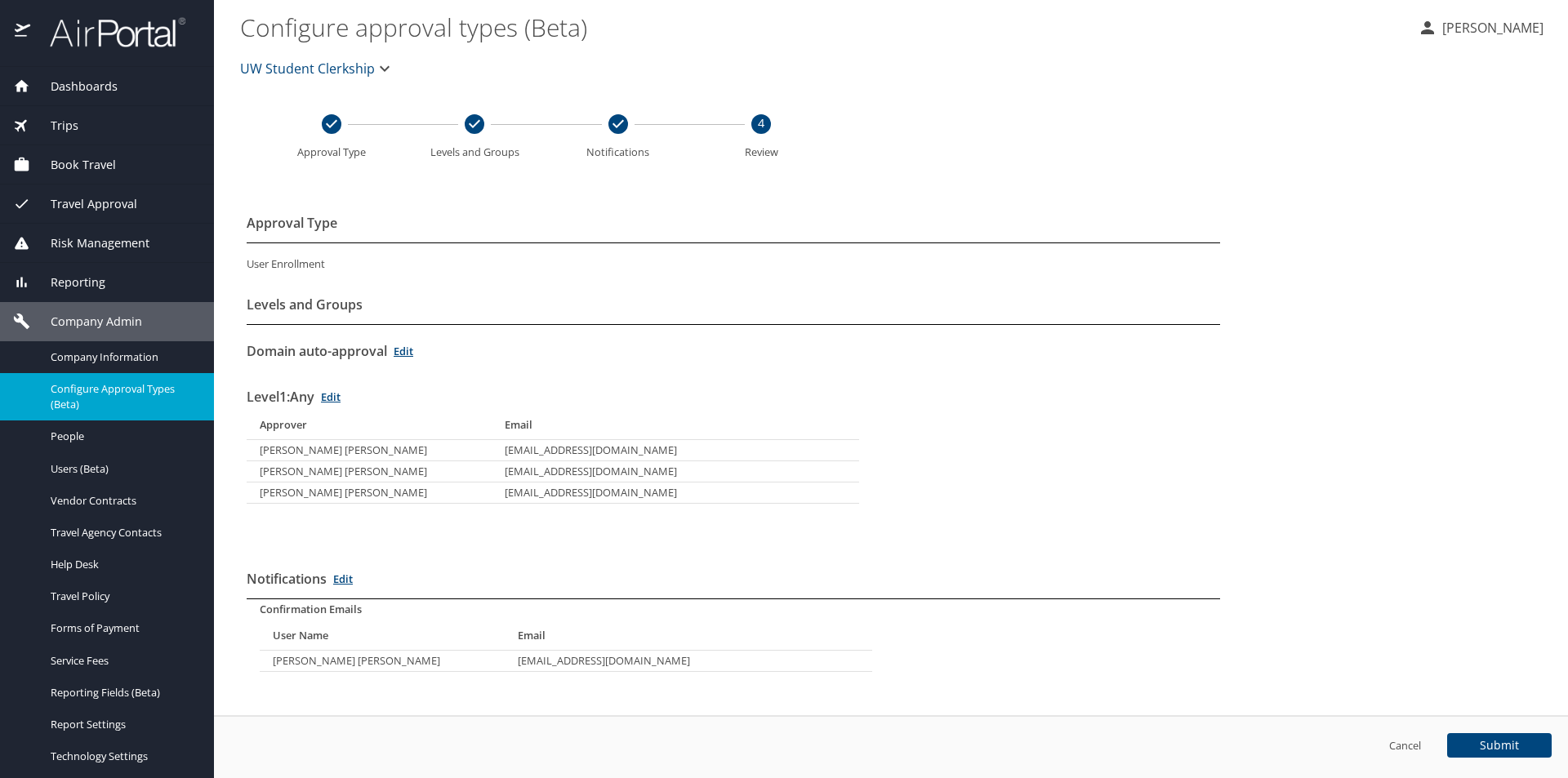
click at [525, 501] on td "MARX1983@UW.EDU" at bounding box center [675, 492] width 368 height 21
click at [340, 398] on link "Edit" at bounding box center [330, 396] width 20 height 14
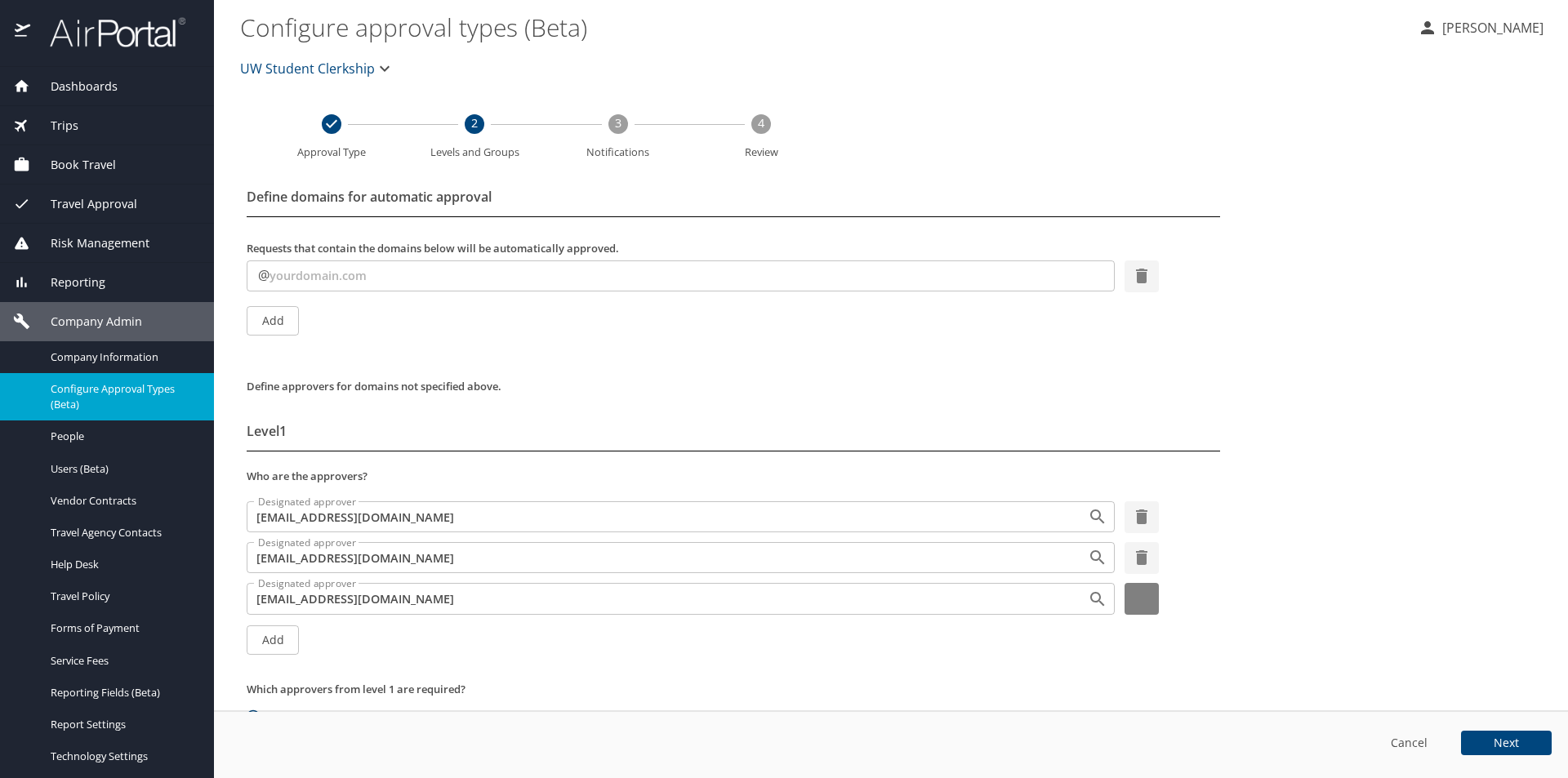
click at [1136, 597] on icon "button" at bounding box center [1141, 598] width 11 height 14
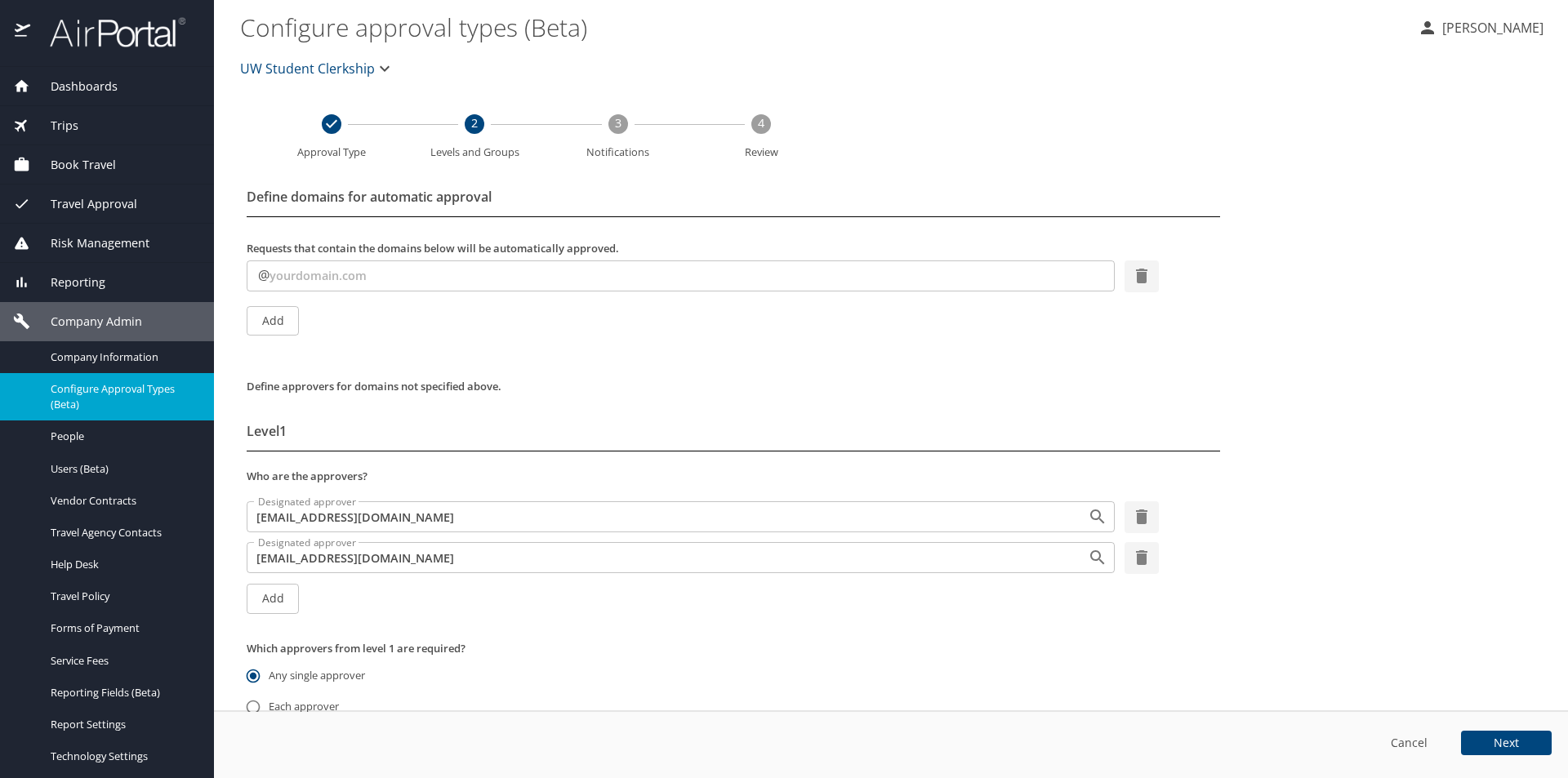
click at [1501, 737] on span "Next" at bounding box center [1507, 742] width 26 height 11
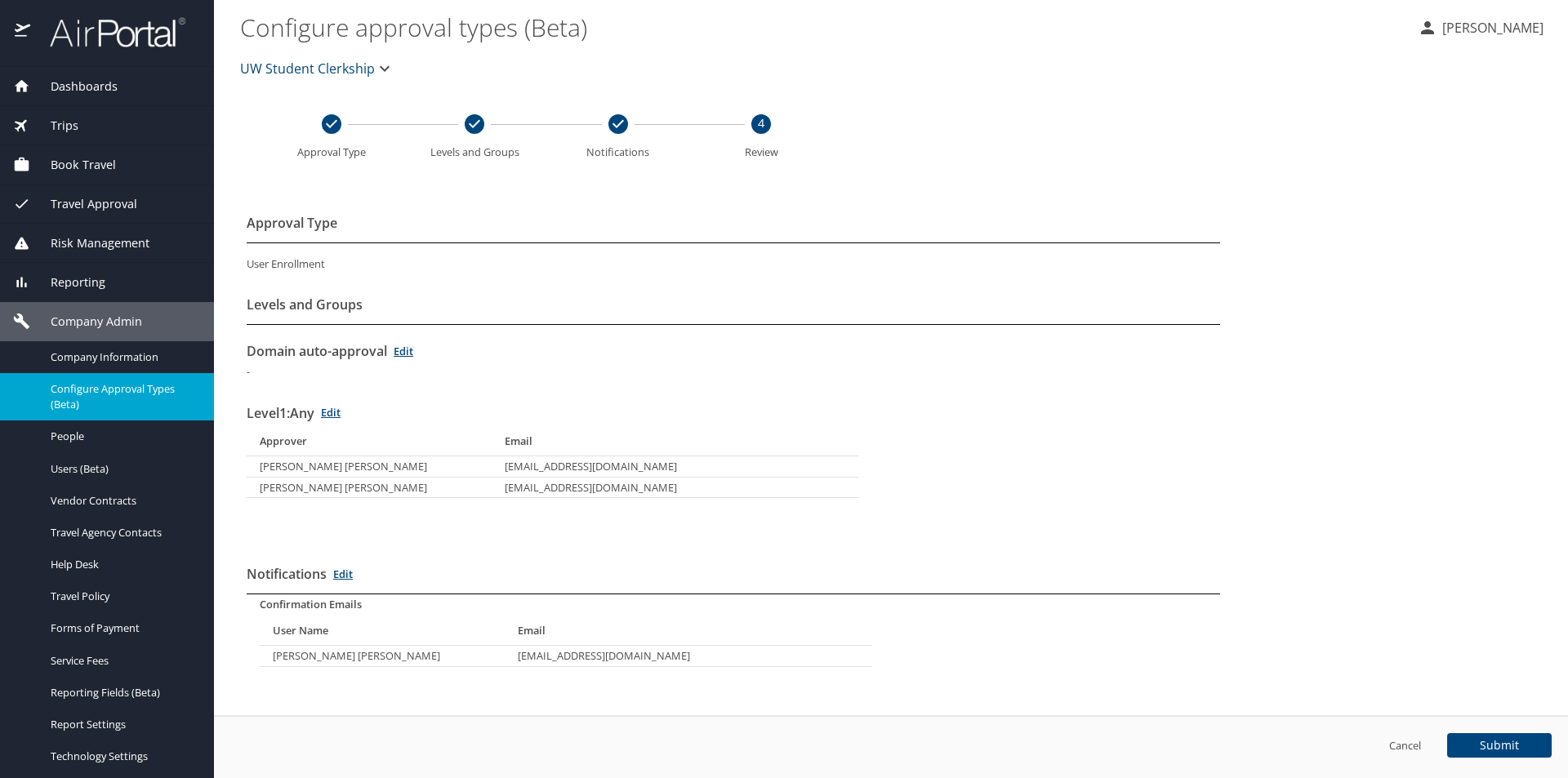
click at [1502, 747] on span "Submit" at bounding box center [1500, 745] width 39 height 11
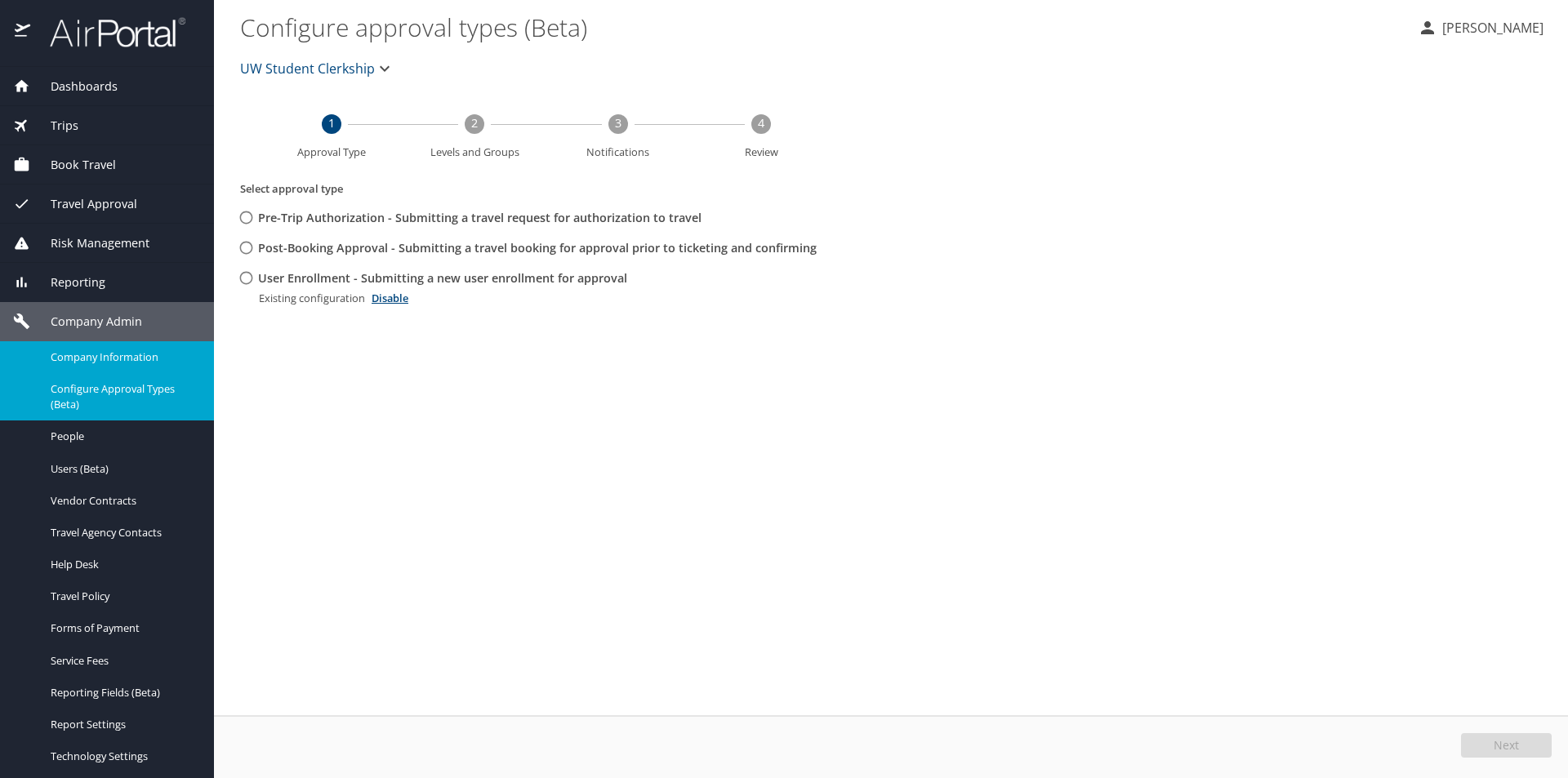
click at [95, 362] on span "Company Information" at bounding box center [122, 357] width 144 height 15
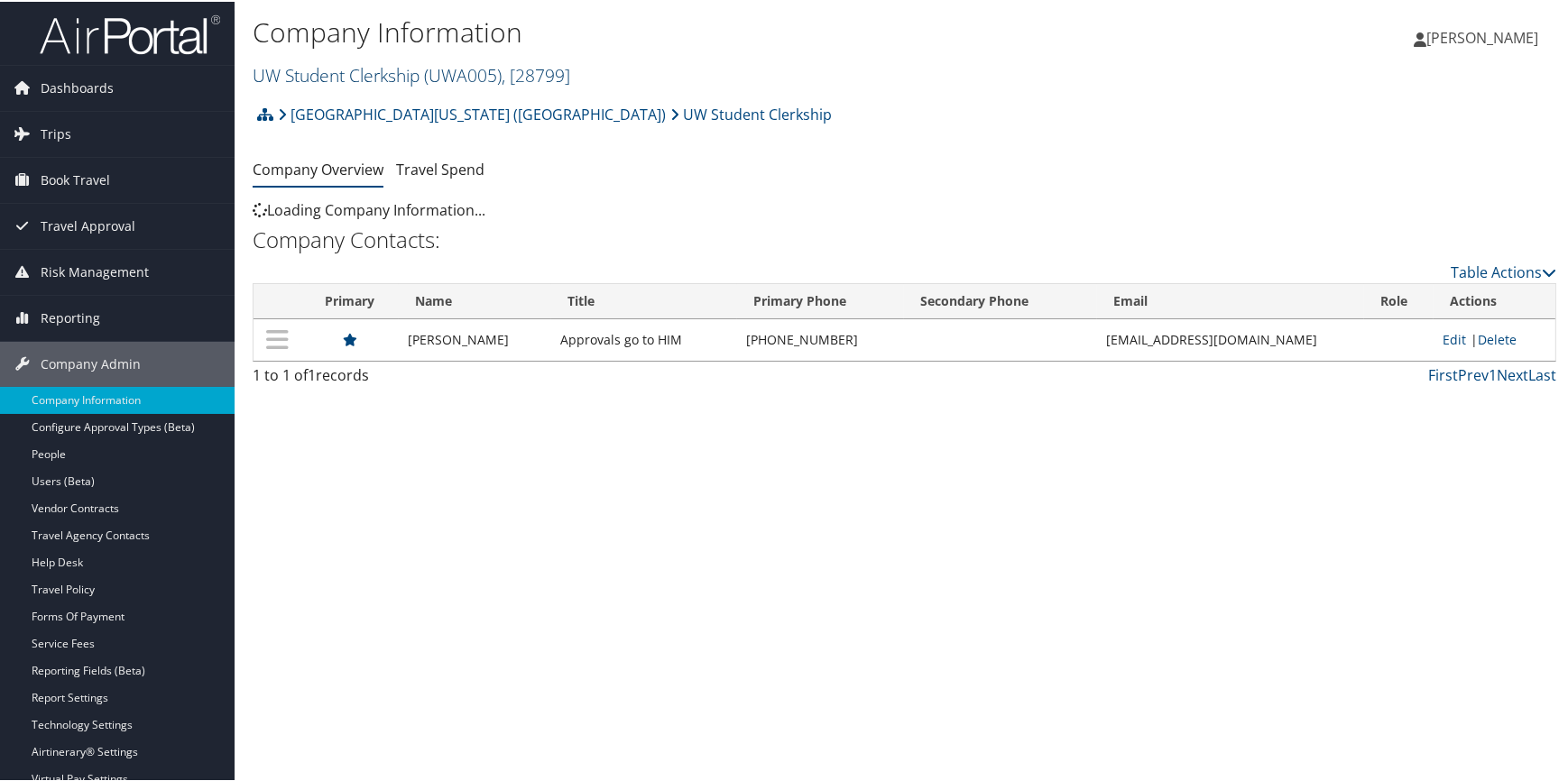
click at [372, 80] on link "UW Student Clerkship ( UWA005 ) , [ 28799 ]" at bounding box center [412, 73] width 318 height 24
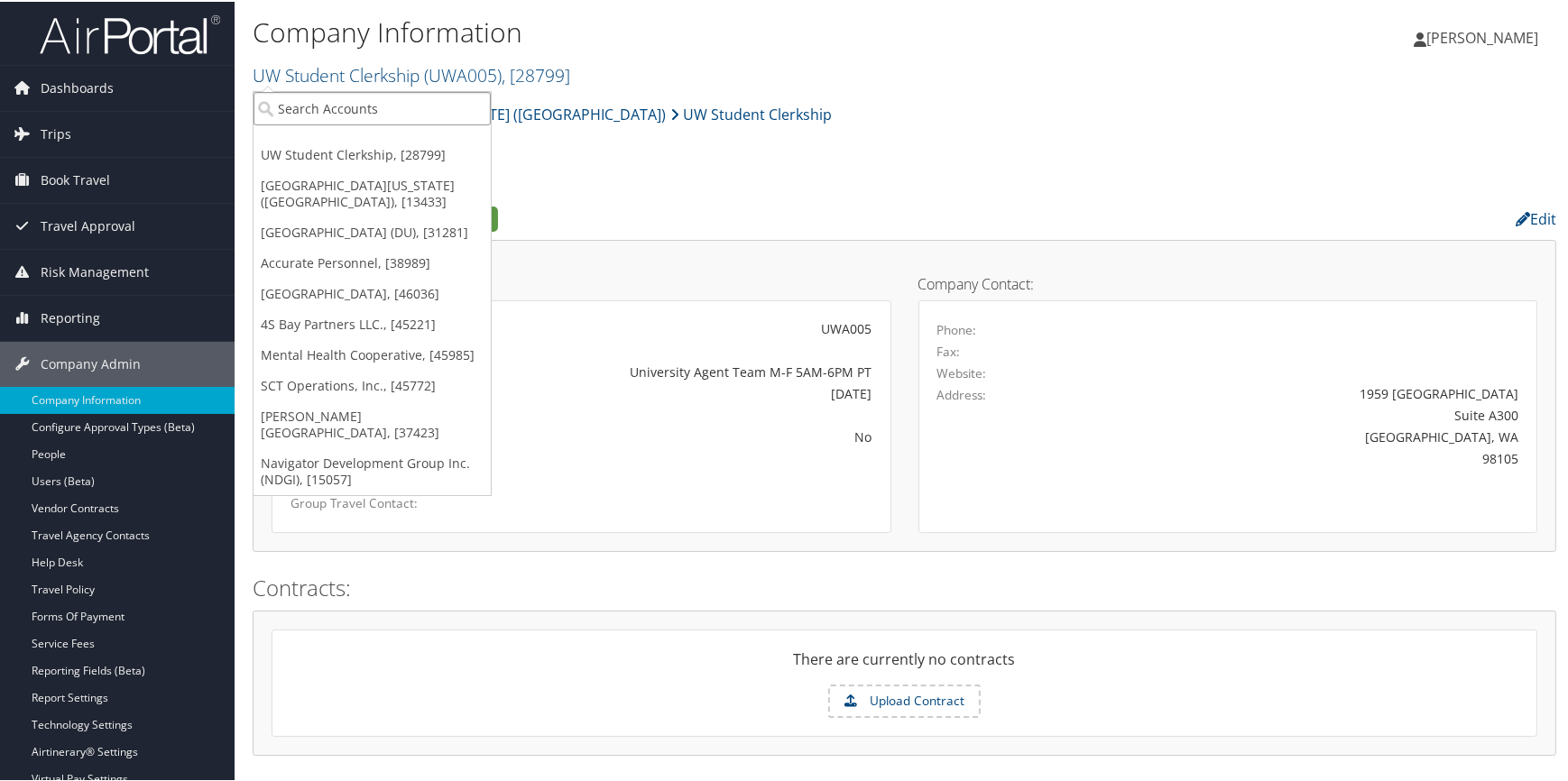
click at [346, 104] on input "search" at bounding box center [372, 106] width 237 height 33
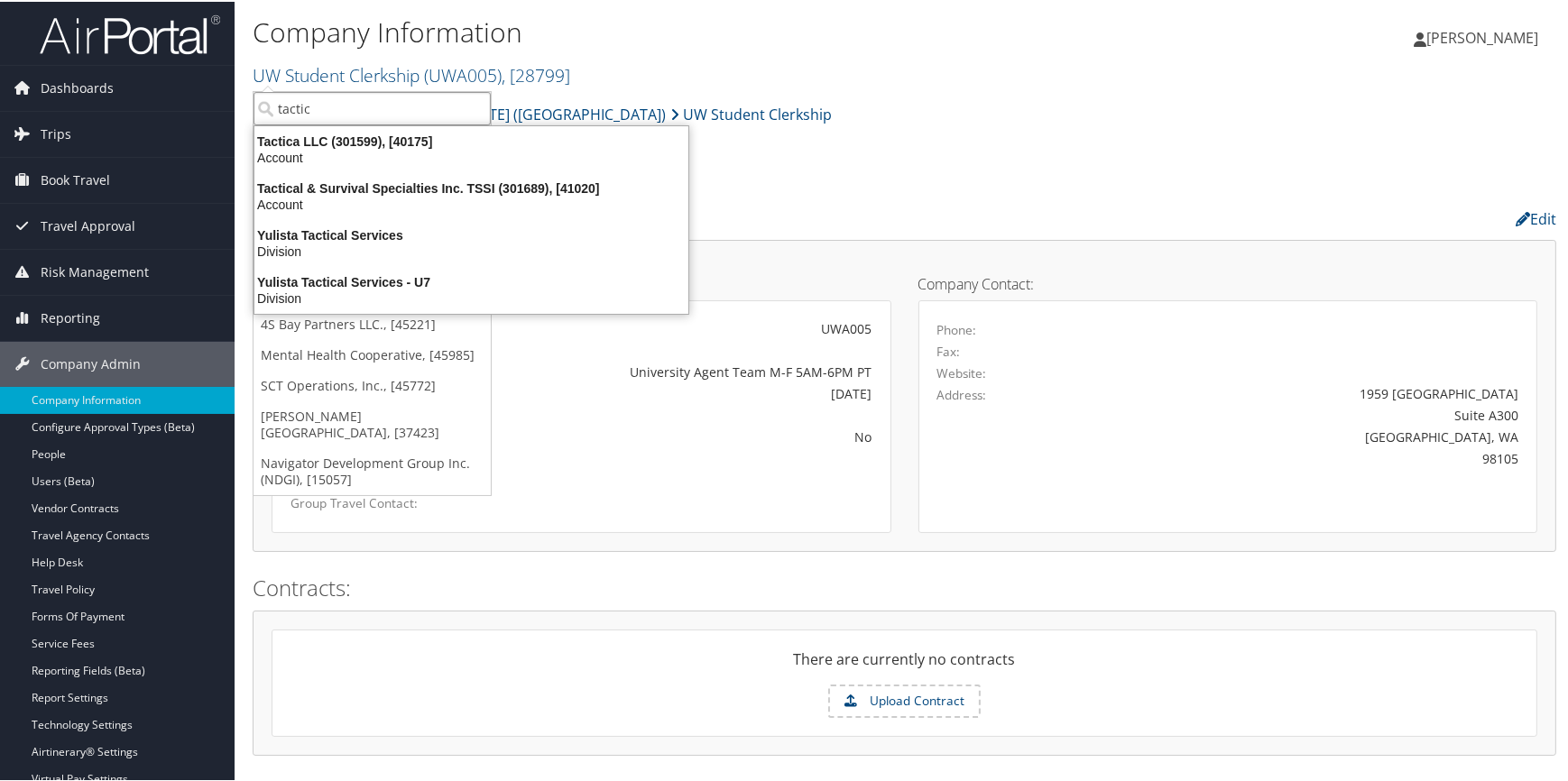
type input "tactica"
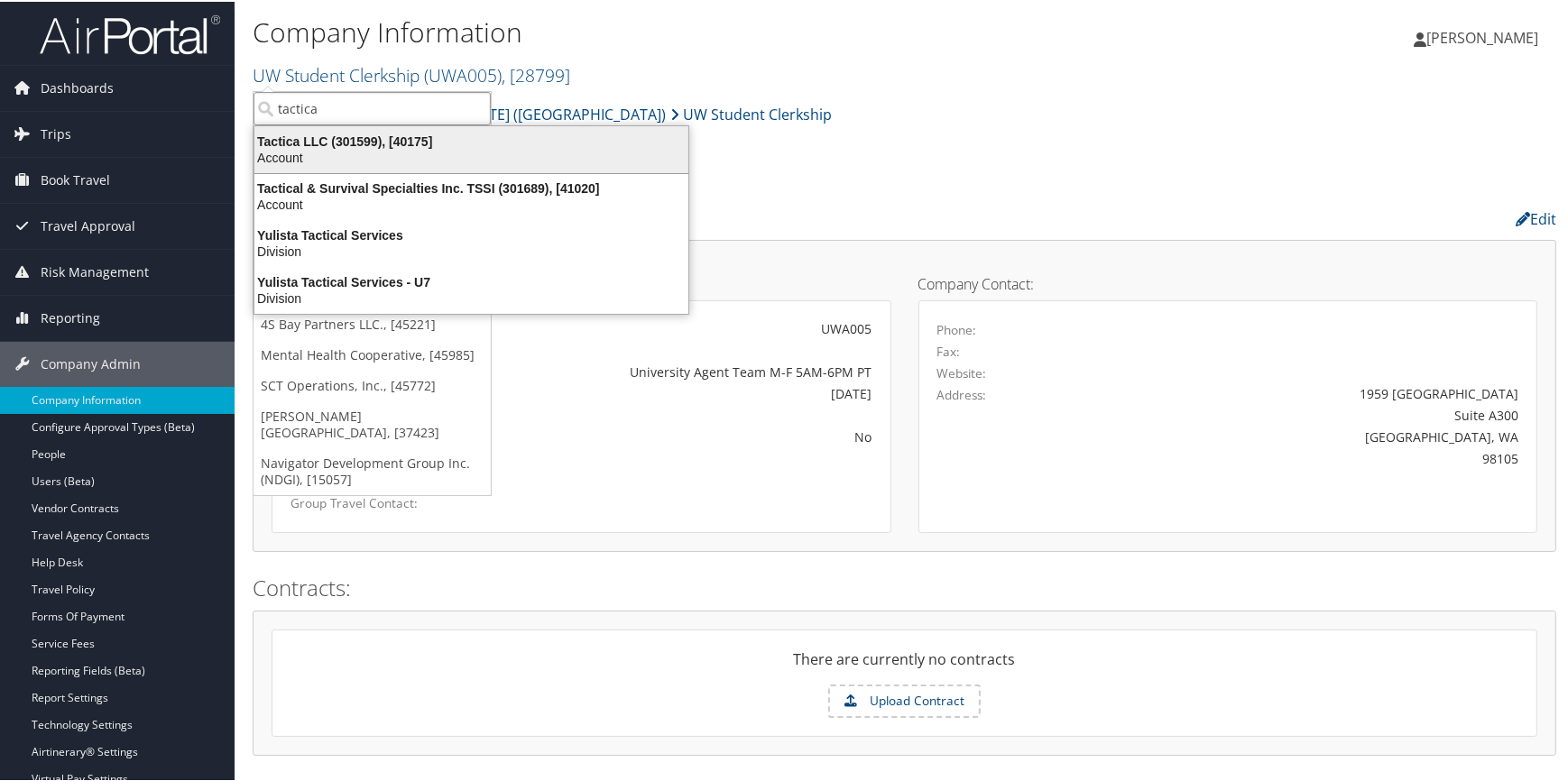
click at [341, 136] on div "Tactica LLC (301599), [40175]" at bounding box center [471, 139] width 455 height 16
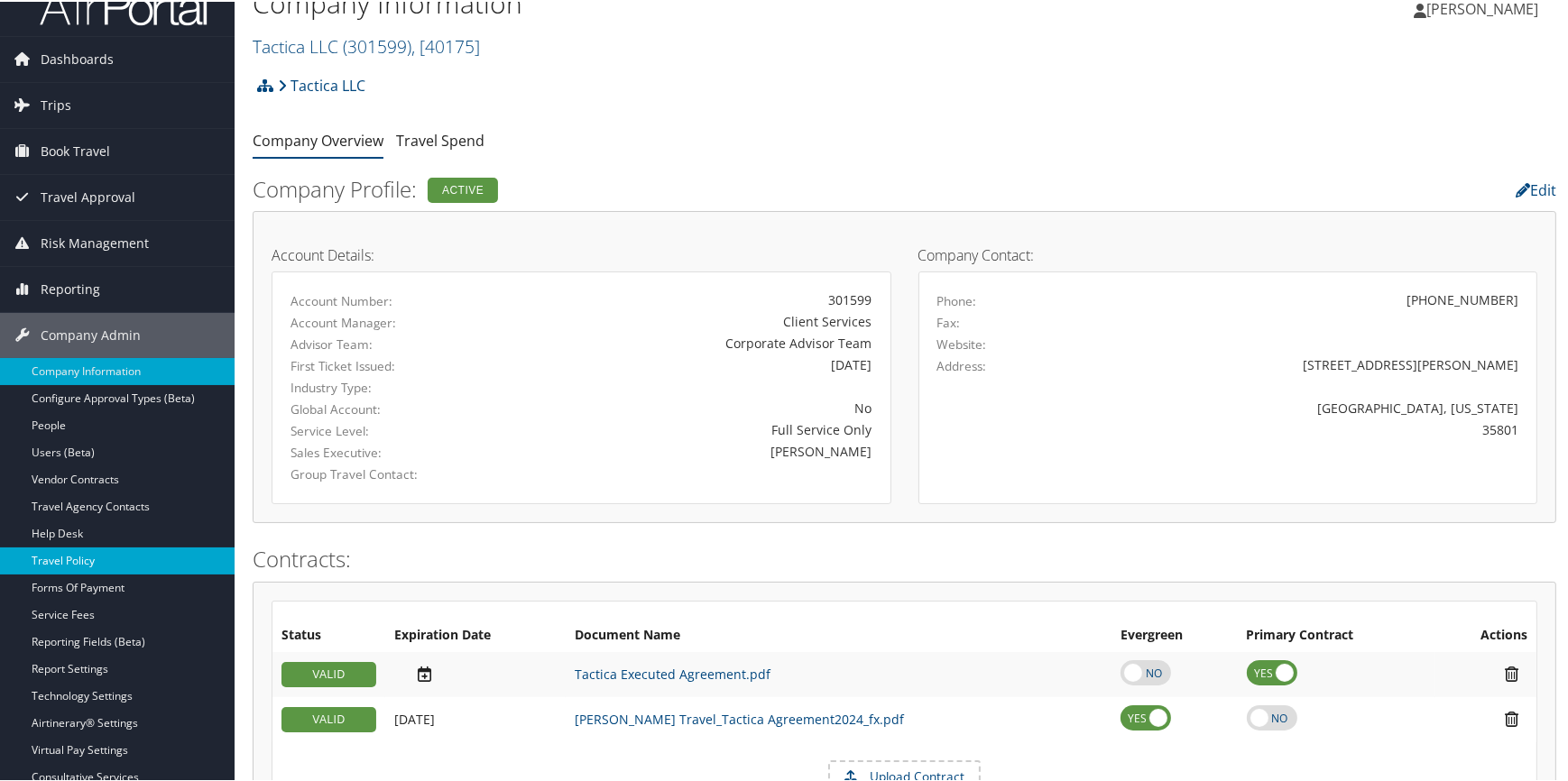
scroll to position [81, 0]
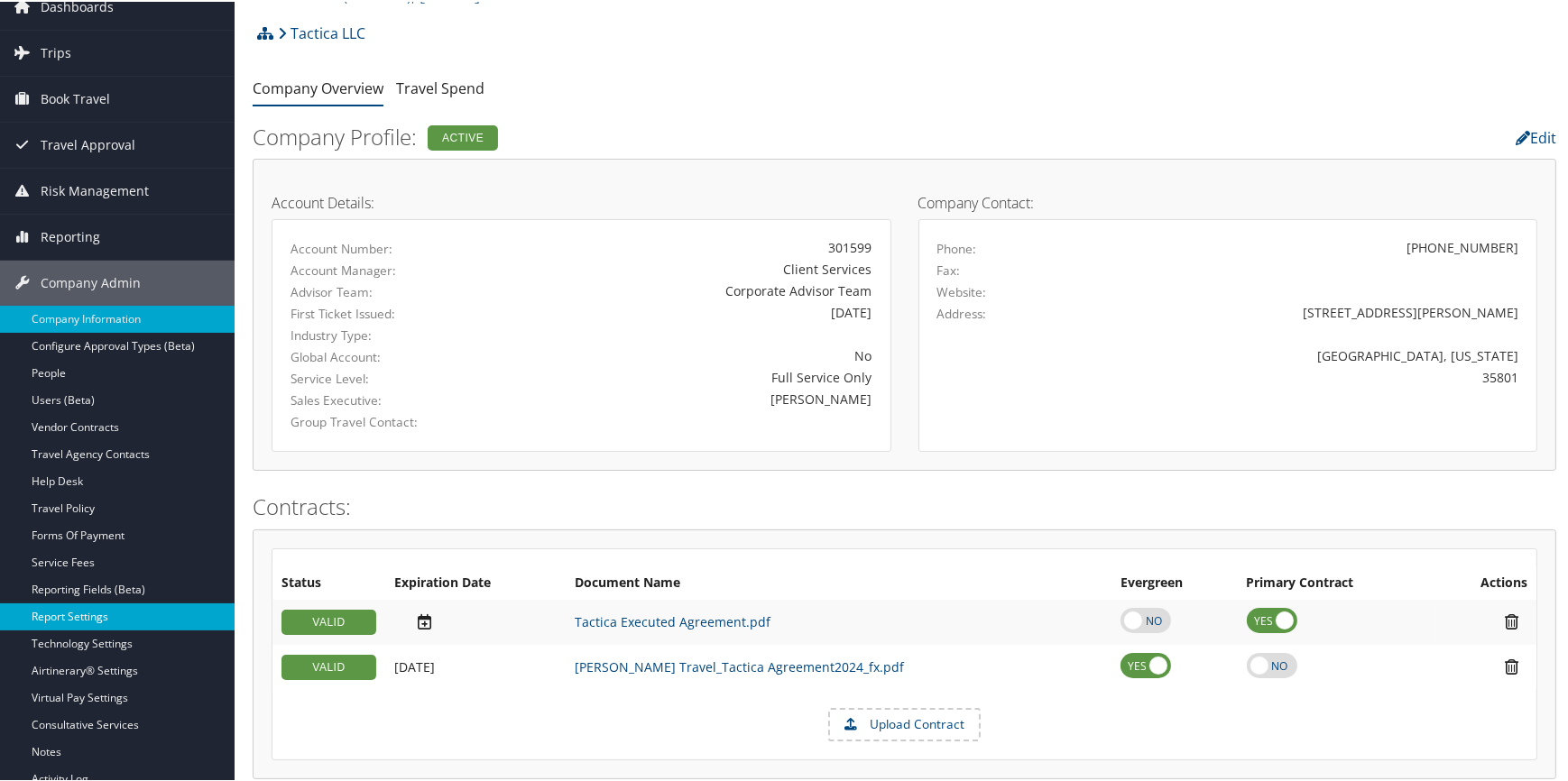
click at [89, 610] on link "Report Settings" at bounding box center [117, 615] width 234 height 27
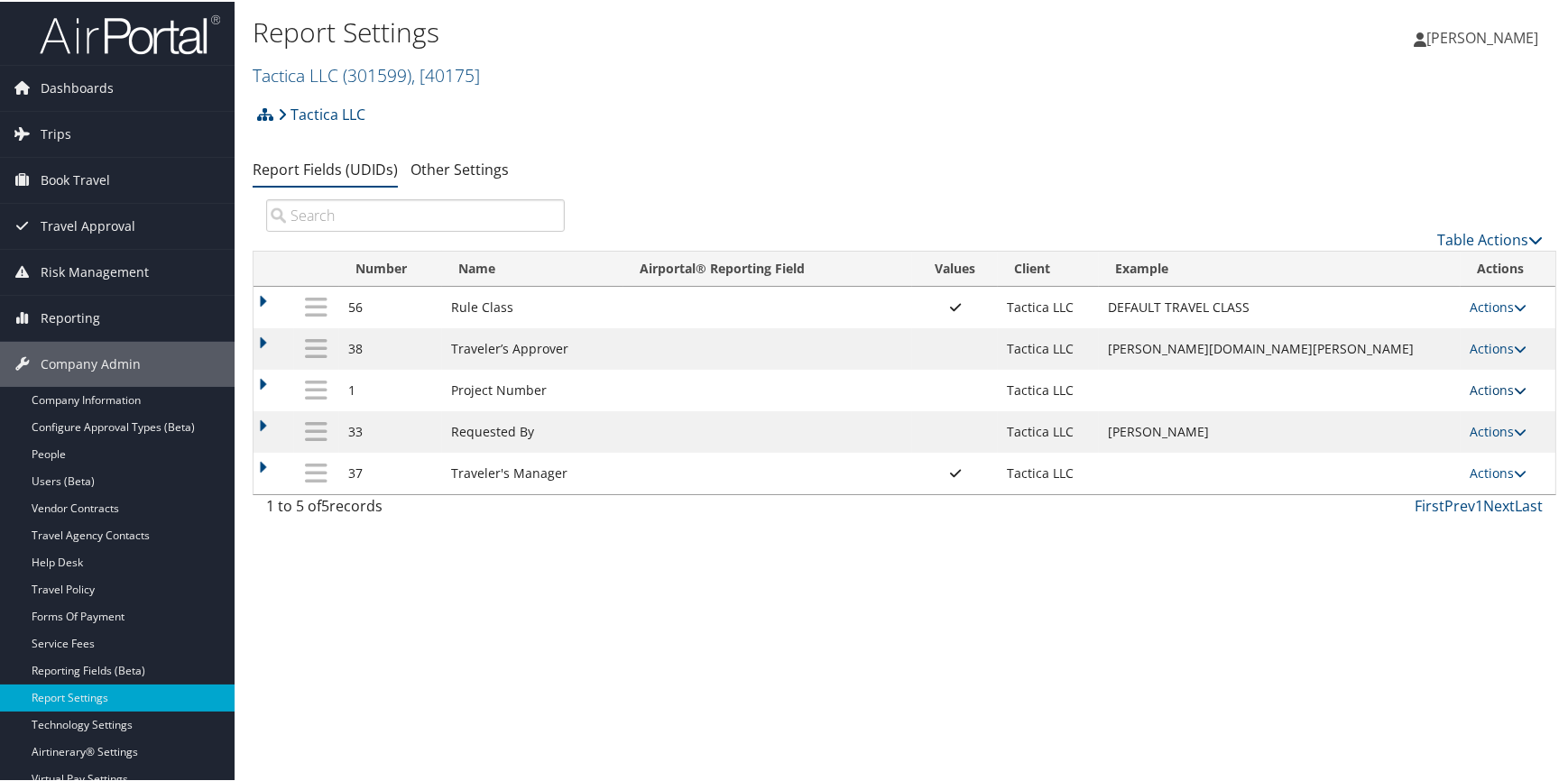
click at [1479, 383] on link "Actions" at bounding box center [1497, 389] width 56 height 17
click at [1243, 583] on div "Report Settings Tactica LLC ( 301599 ) , [ 40175 ] UW Student Clerkship Univers…" at bounding box center [904, 390] width 1339 height 781
click at [258, 120] on link at bounding box center [264, 113] width 16 height 36
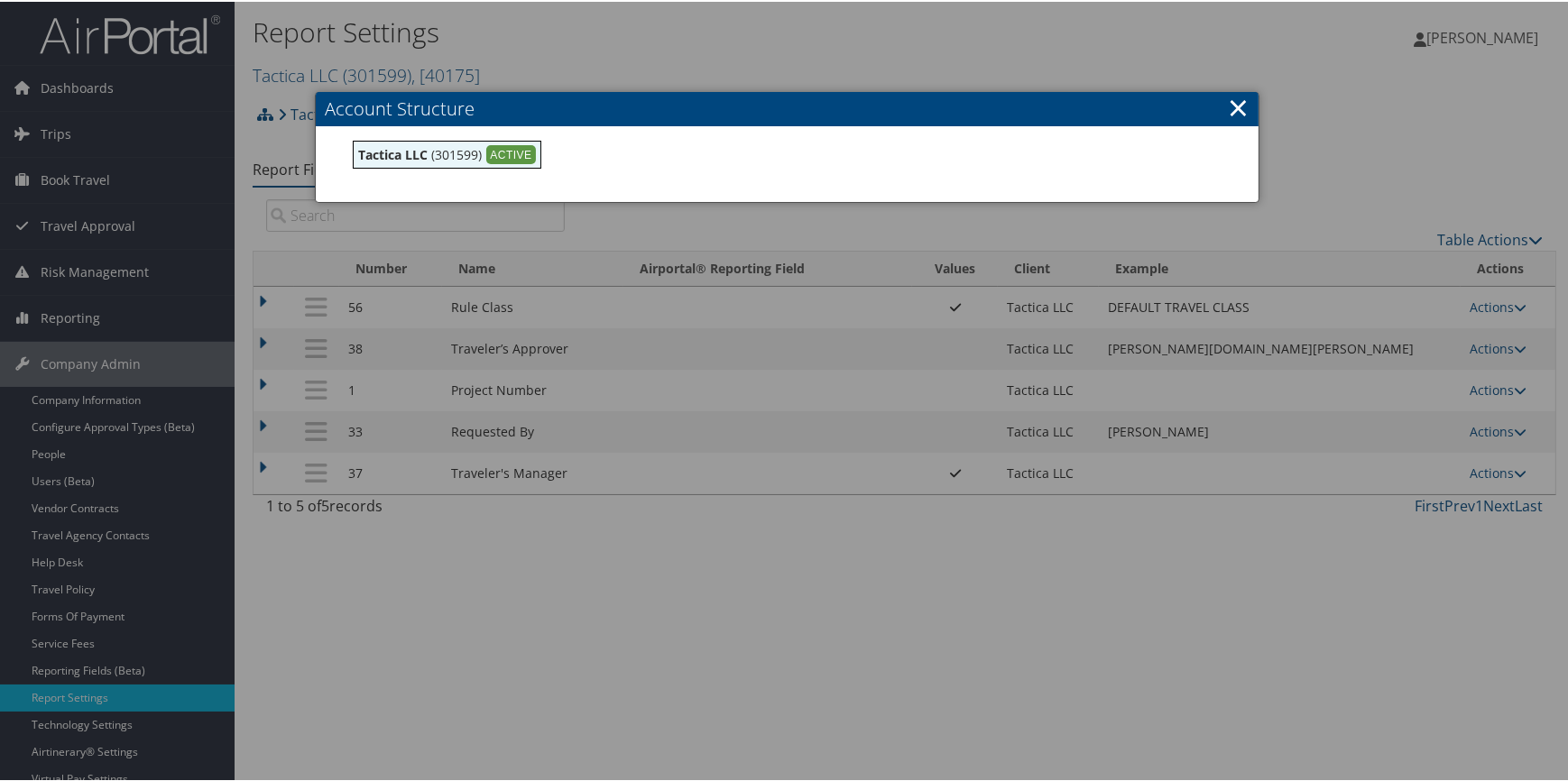
click at [613, 56] on div at bounding box center [786, 390] width 1574 height 781
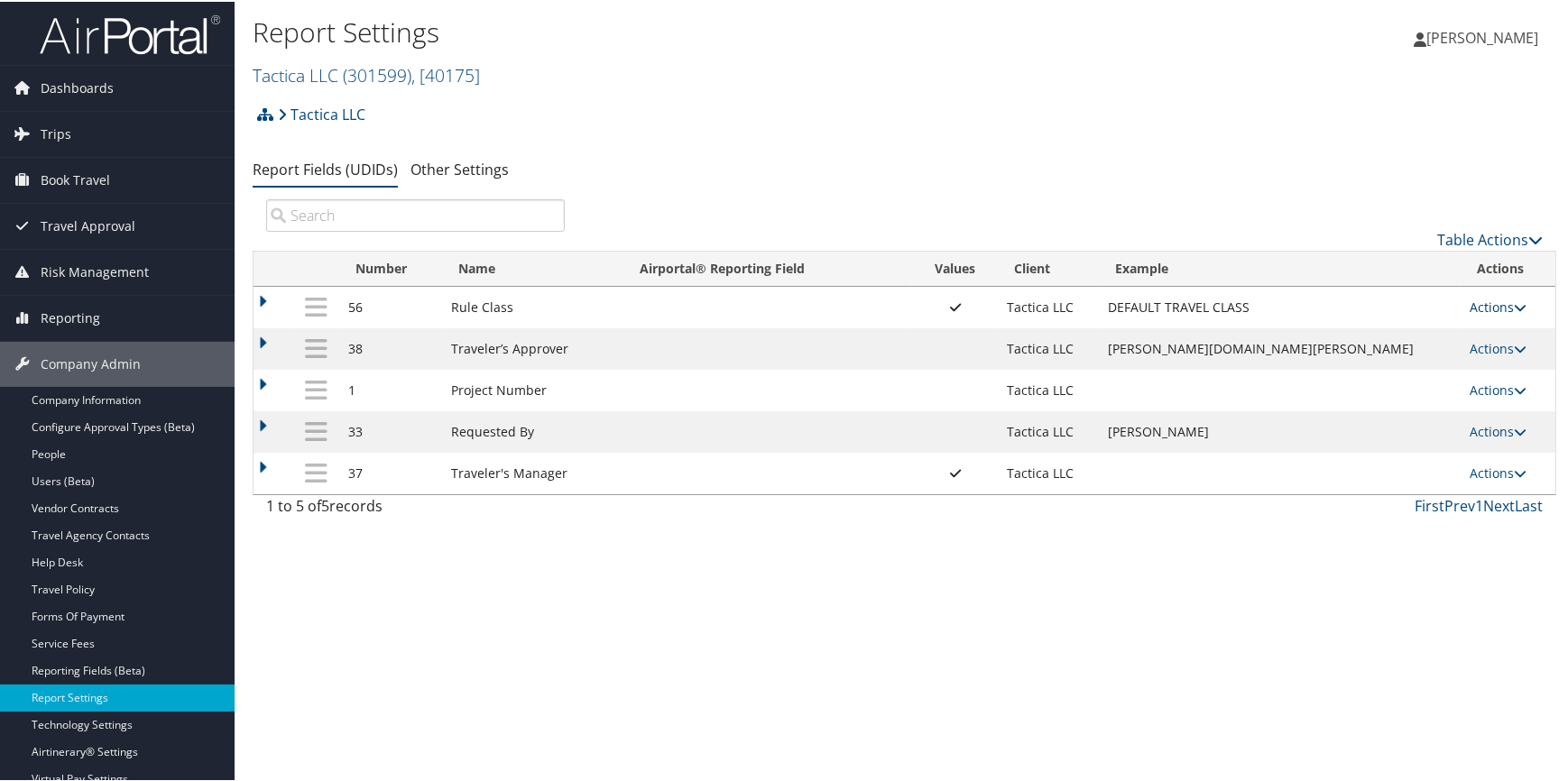
click at [1469, 298] on link "Actions" at bounding box center [1497, 305] width 56 height 17
click at [1392, 325] on link "Update Report Field Values" at bounding box center [1410, 333] width 195 height 31
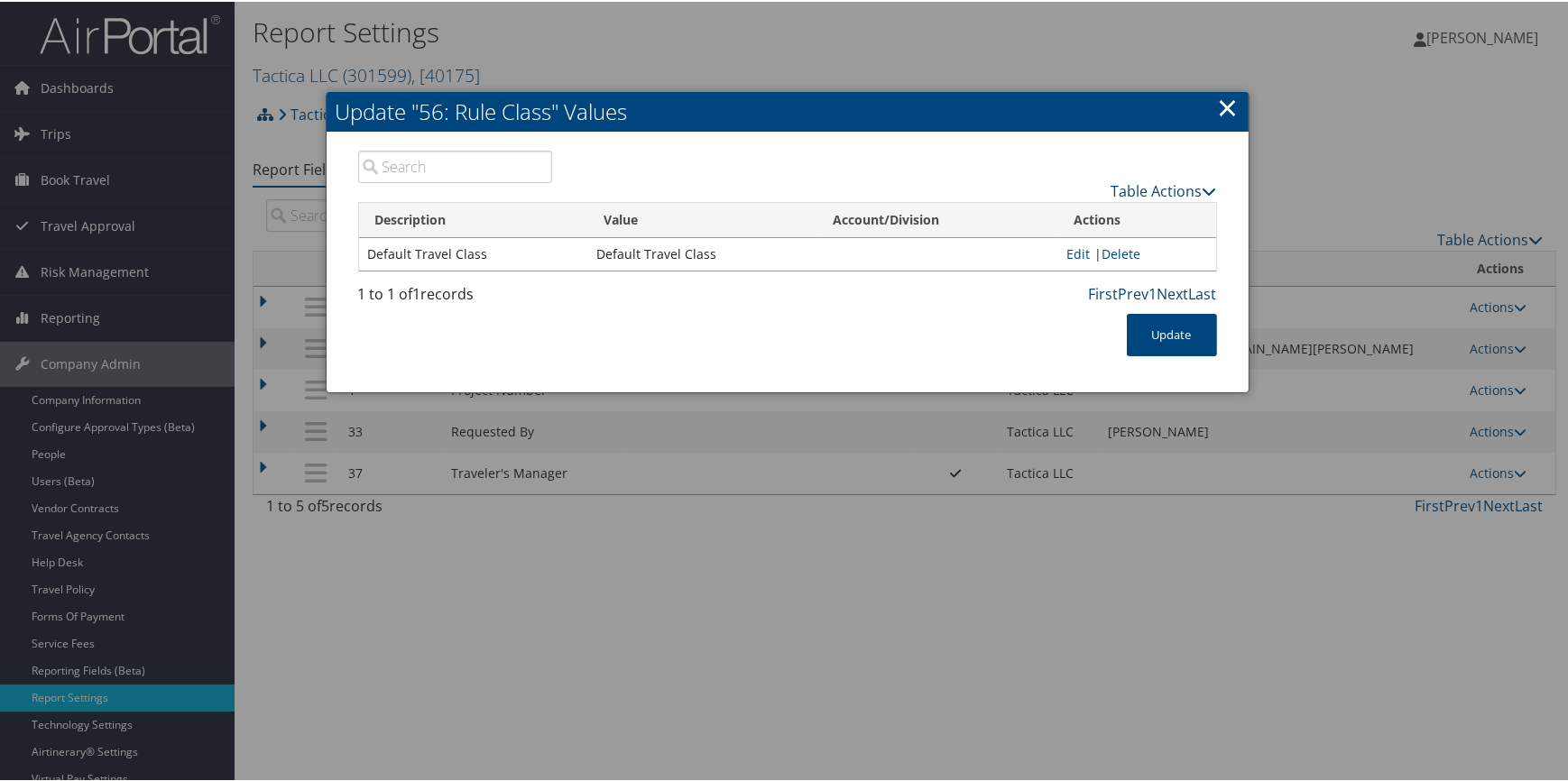
click at [1219, 107] on link "×" at bounding box center [1228, 105] width 21 height 36
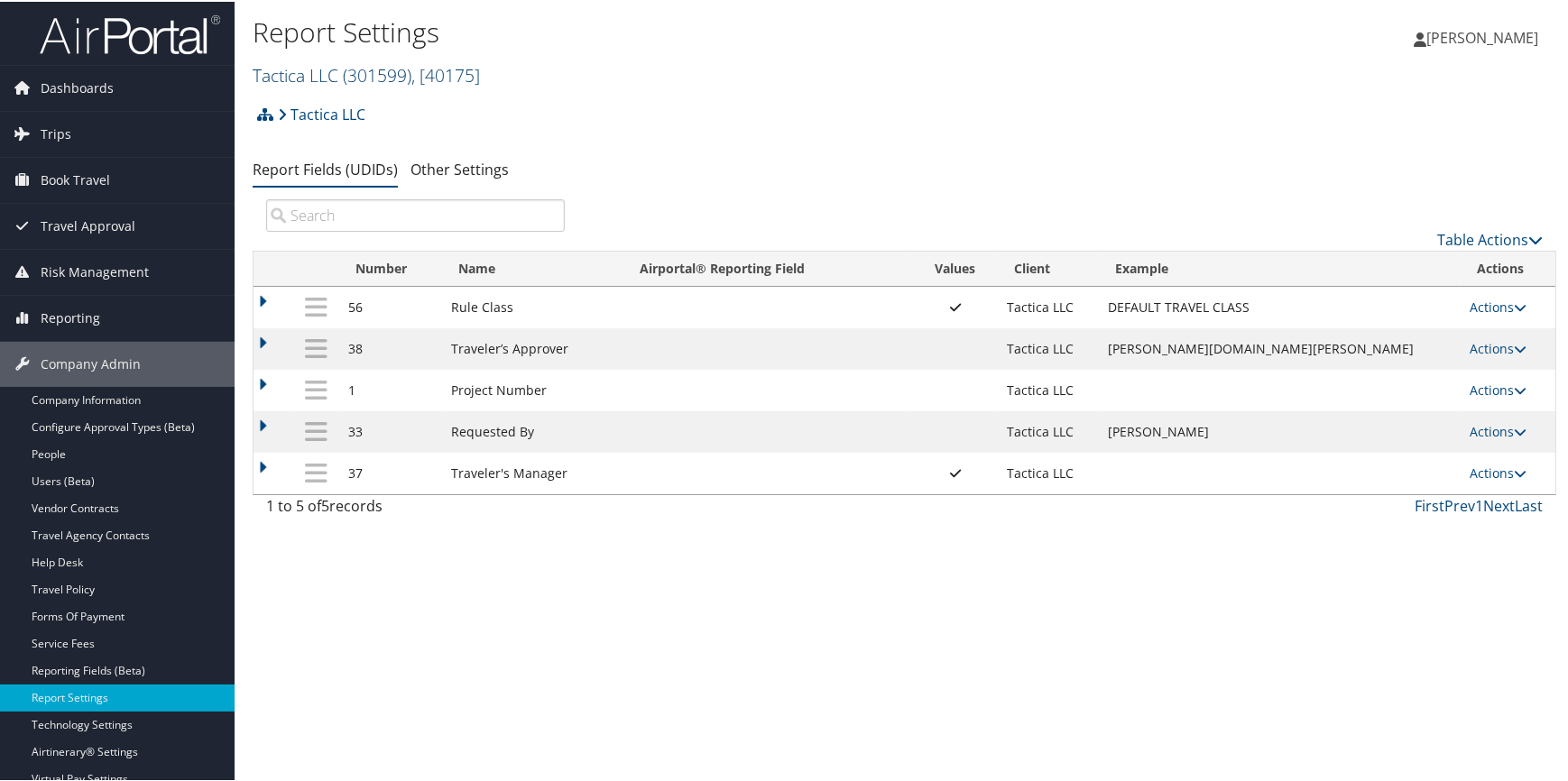
click at [356, 61] on span "( 301599 )" at bounding box center [376, 73] width 69 height 24
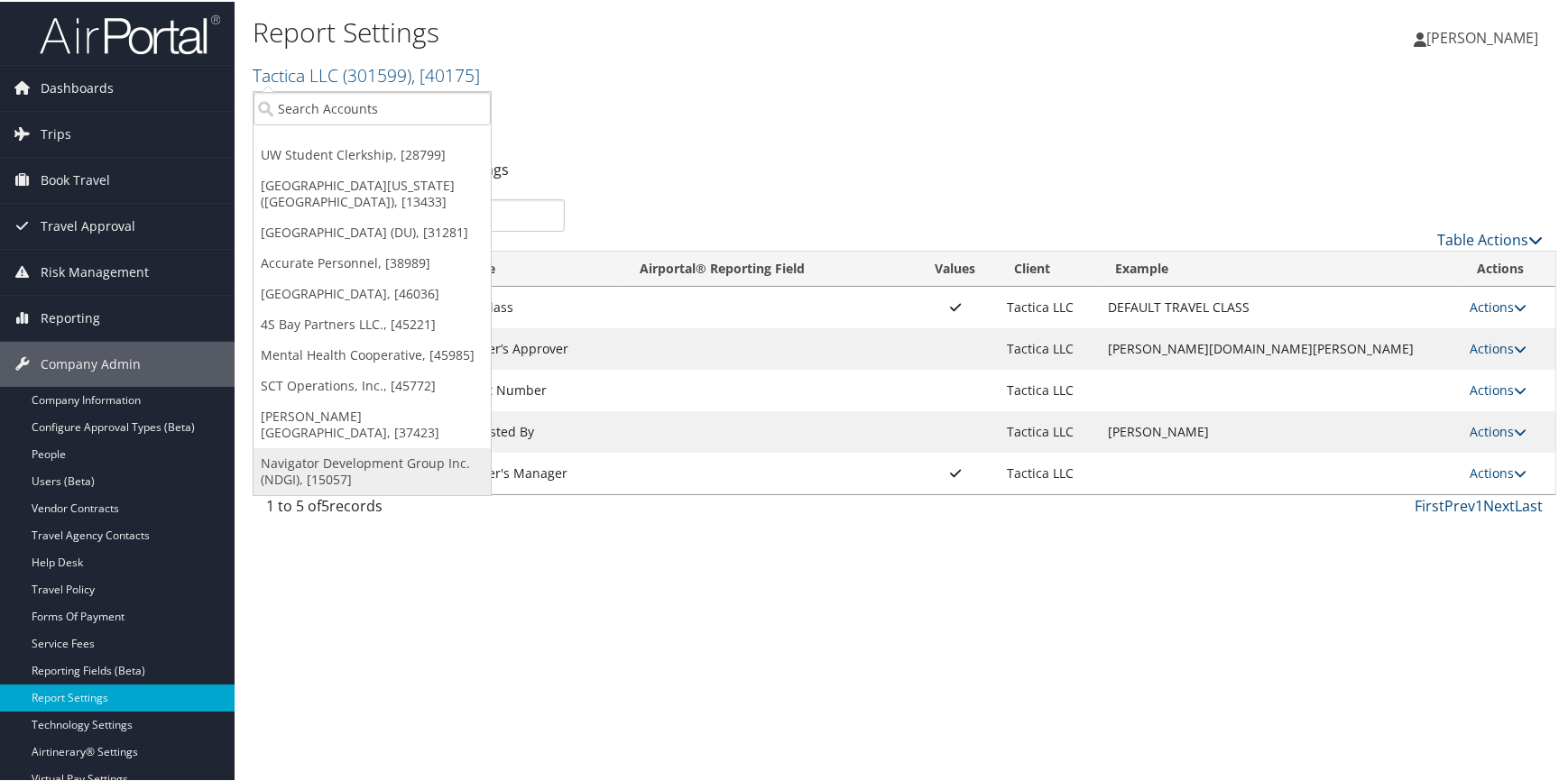
click at [378, 457] on link "Navigator Development Group Inc. (NDGI), [15057]" at bounding box center [372, 470] width 237 height 47
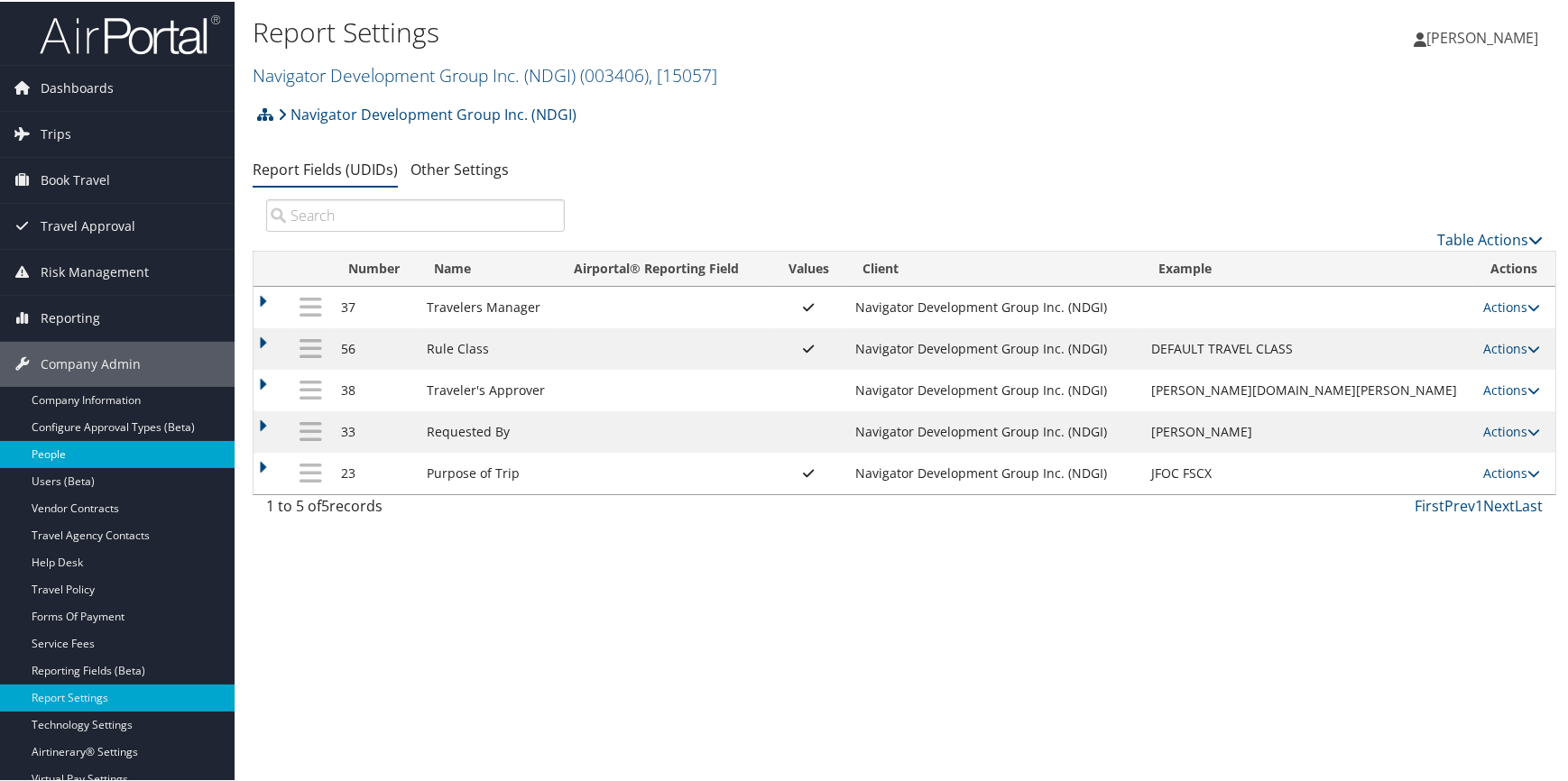
click at [115, 448] on link "People" at bounding box center [117, 453] width 234 height 27
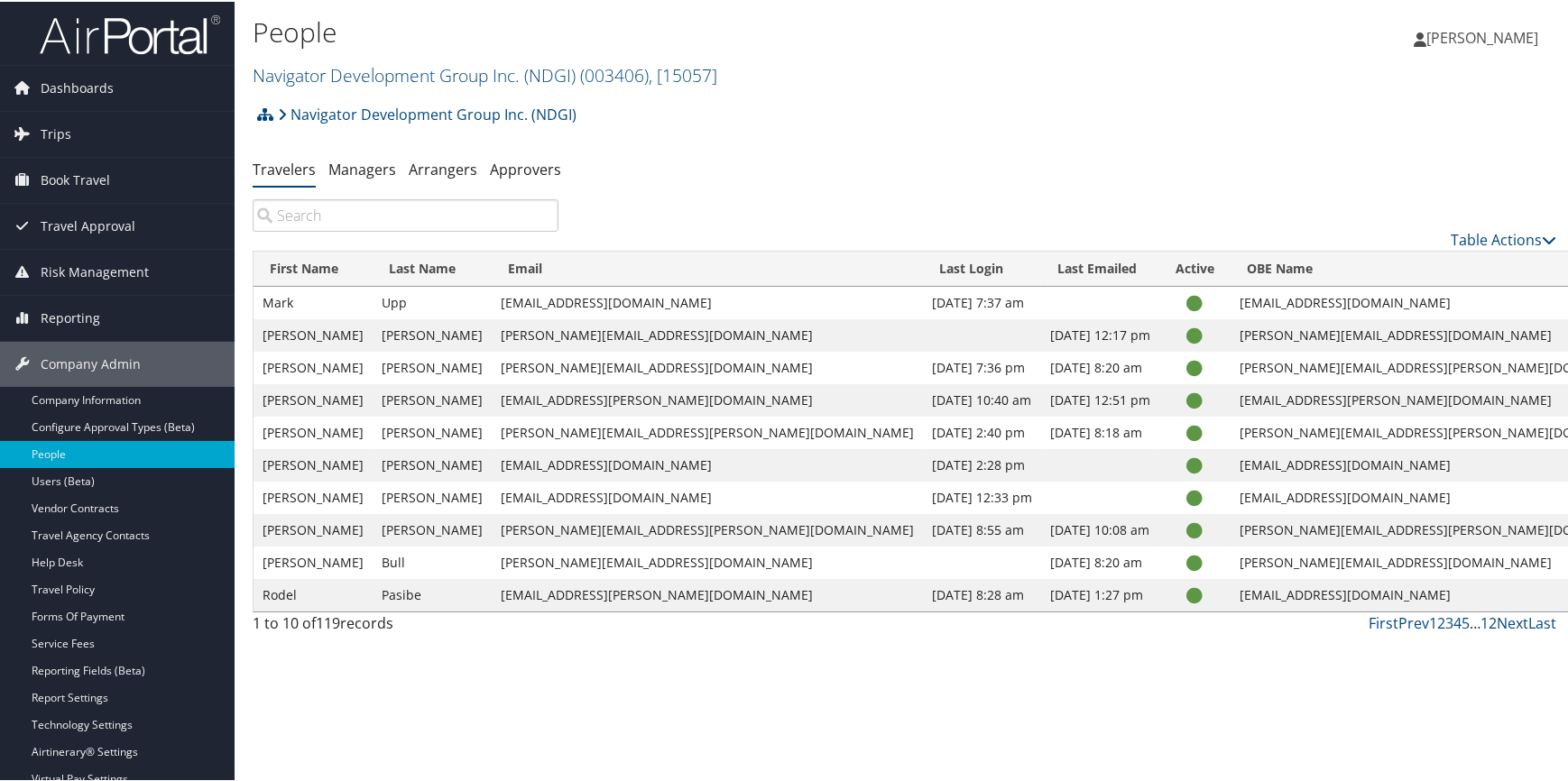
click at [341, 213] on input "search" at bounding box center [405, 214] width 306 height 33
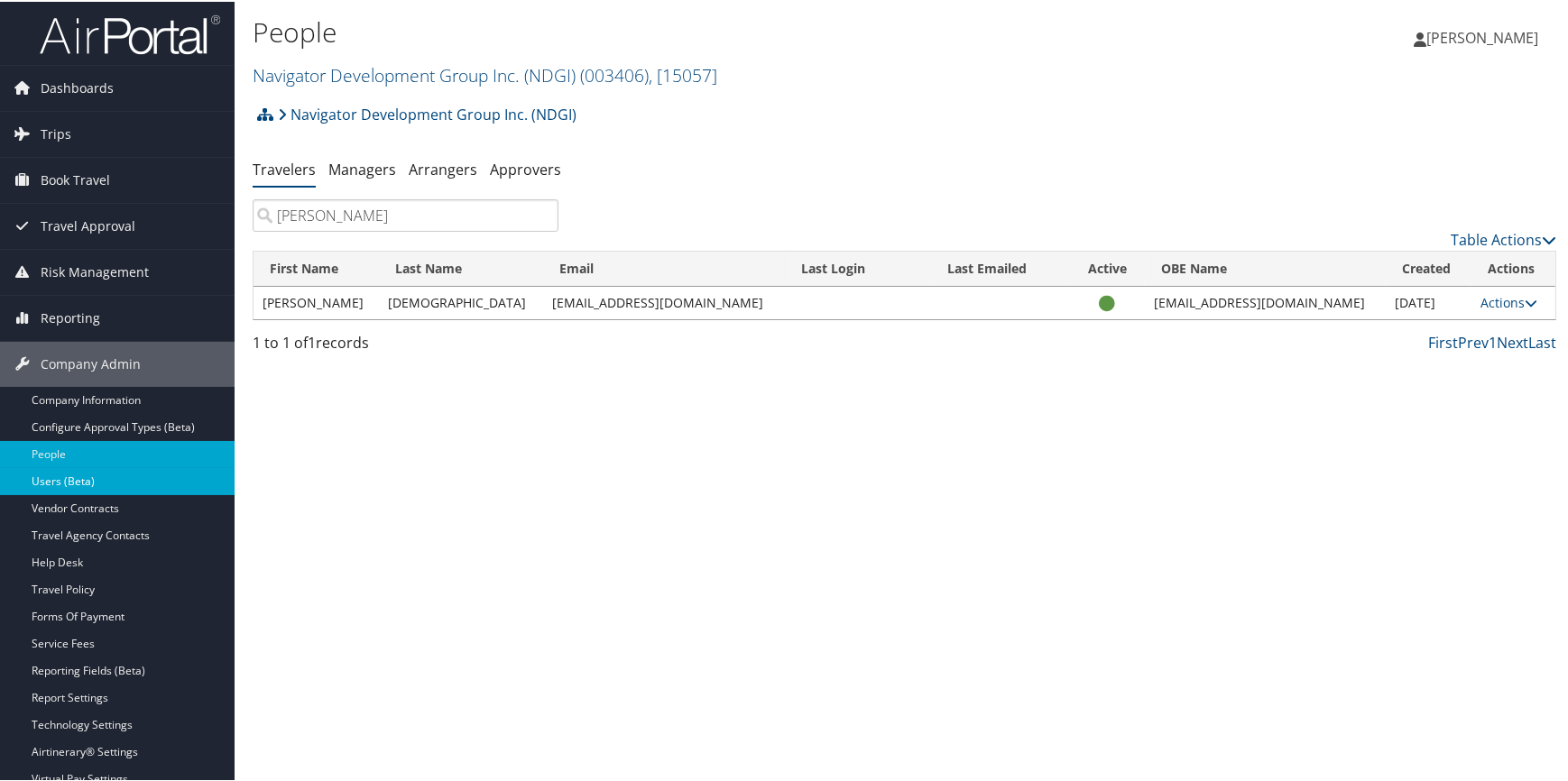
type input "[PERSON_NAME]"
click at [94, 475] on link "Users (Beta)" at bounding box center [117, 480] width 234 height 27
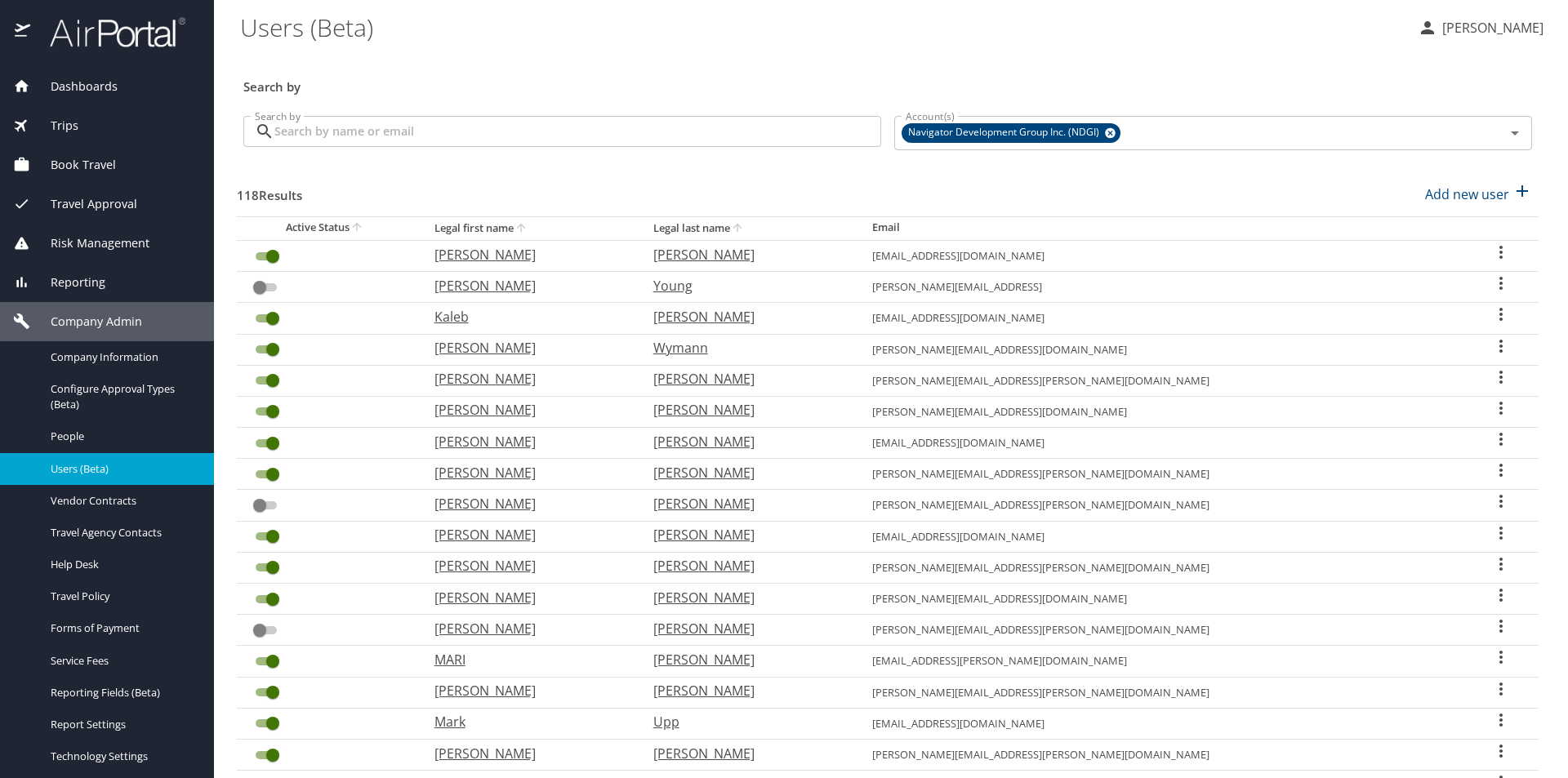
click at [335, 142] on input "Search by" at bounding box center [577, 131] width 607 height 31
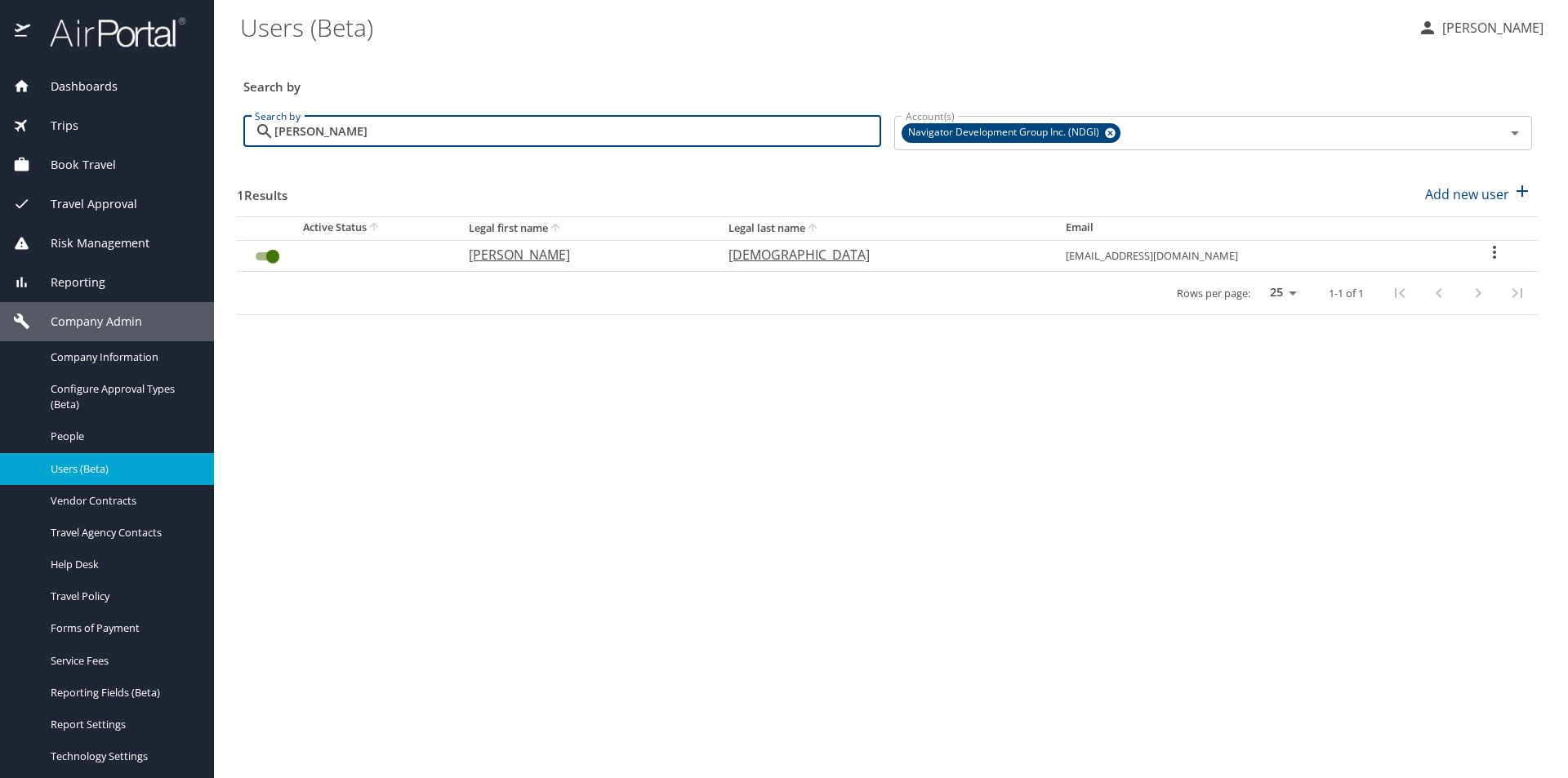
type input "[PERSON_NAME]"
